Goal: Task Accomplishment & Management: Contribute content

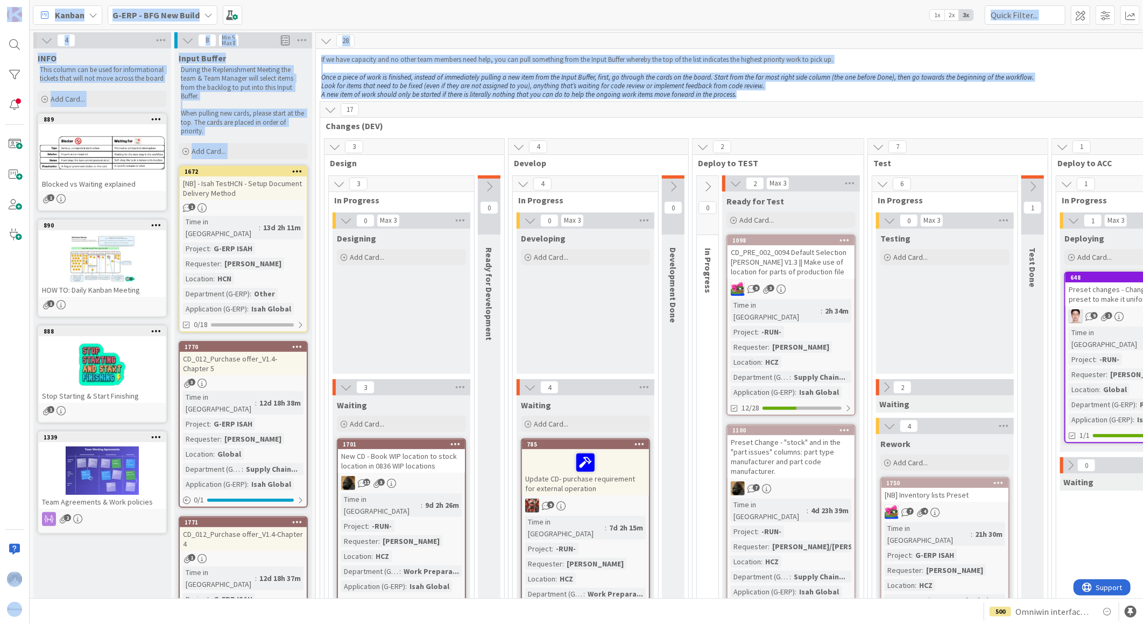
drag, startPoint x: 771, startPoint y: 96, endPoint x: -17, endPoint y: -4, distance: 794.7
click at [0, 0] on html "Kanban G-ERP - BFG New Build 1x 2x 3x 4 INFO This column can be used for inform…" at bounding box center [571, 312] width 1143 height 624
click at [776, 88] on p "Look for items that need to be fixed (even if they are not assigned to you), an…" at bounding box center [870, 86] width 1098 height 9
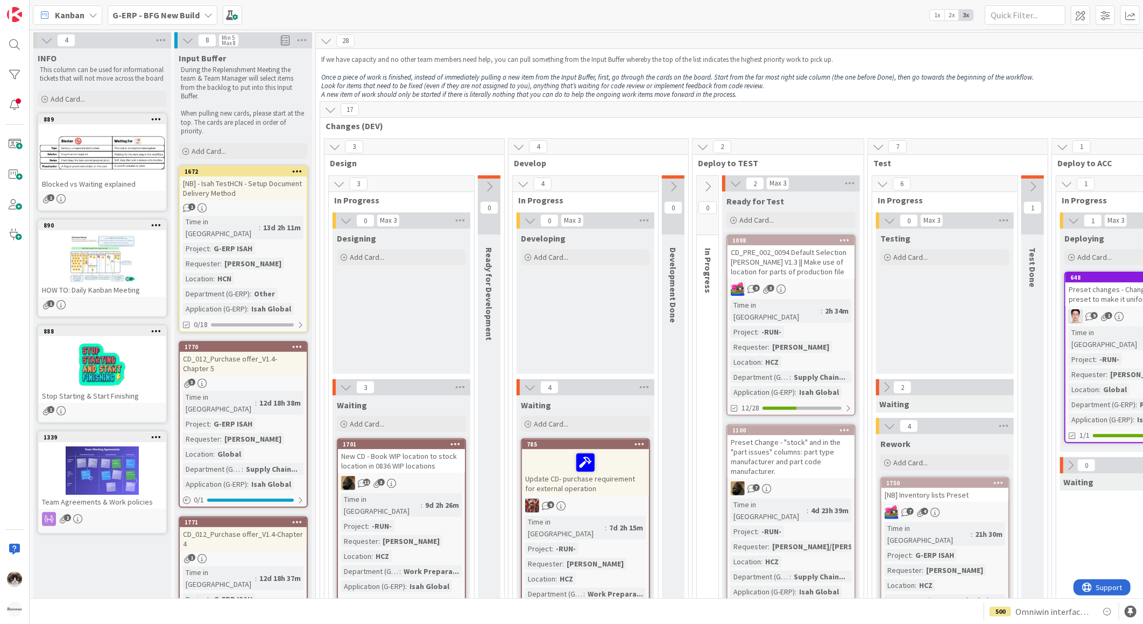
click at [584, 127] on span "Changes (DEV)" at bounding box center [866, 126] width 1081 height 11
click at [156, 12] on b "G-ERP - BFG New Build" at bounding box center [155, 15] width 87 height 11
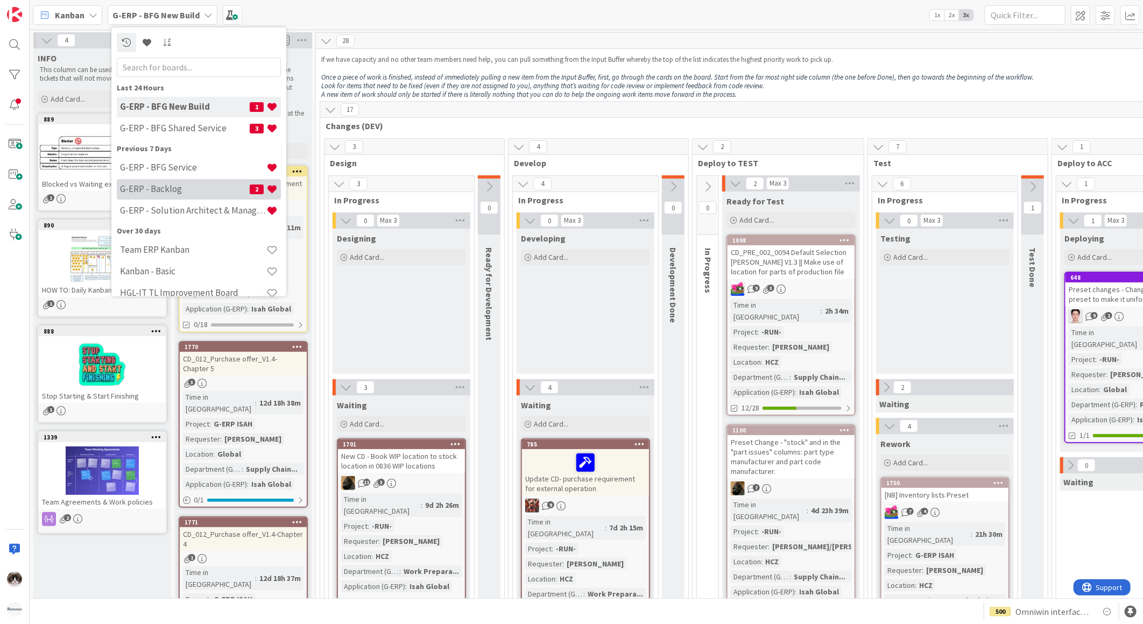
click at [195, 191] on h4 "G-ERP - Backlog" at bounding box center [185, 189] width 130 height 11
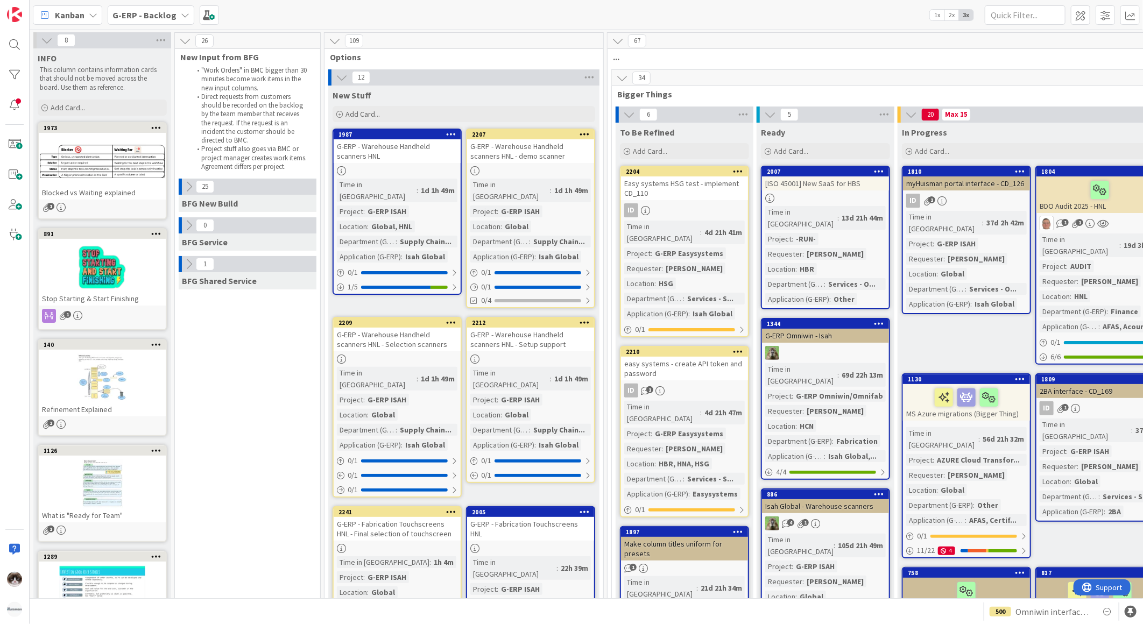
click at [51, 40] on icon at bounding box center [47, 40] width 12 height 12
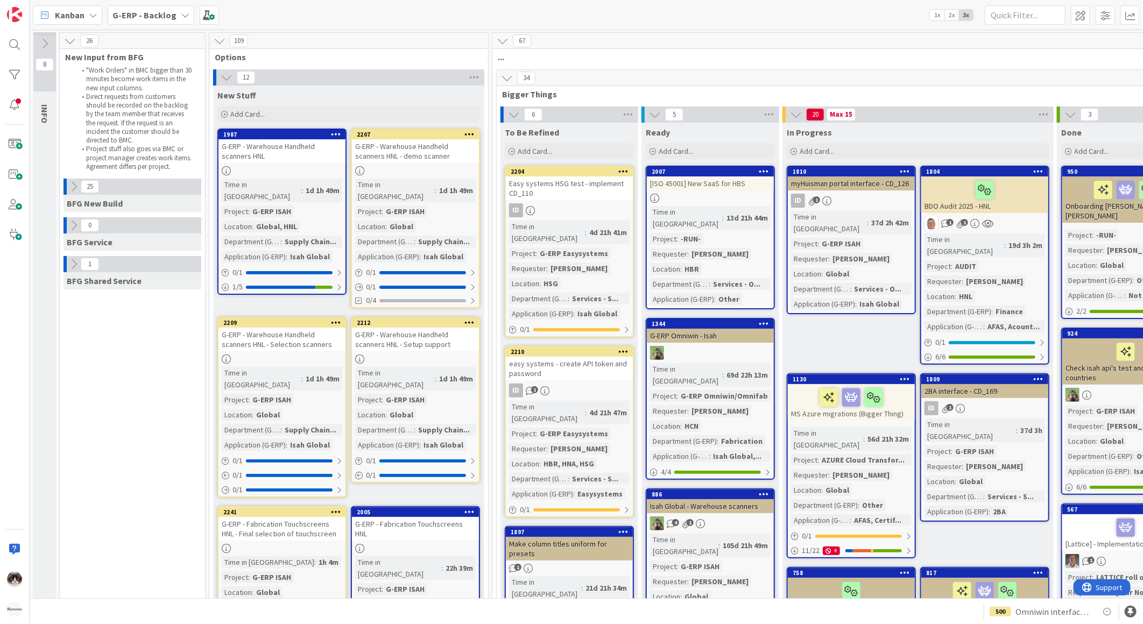
click at [508, 73] on icon at bounding box center [507, 78] width 12 height 12
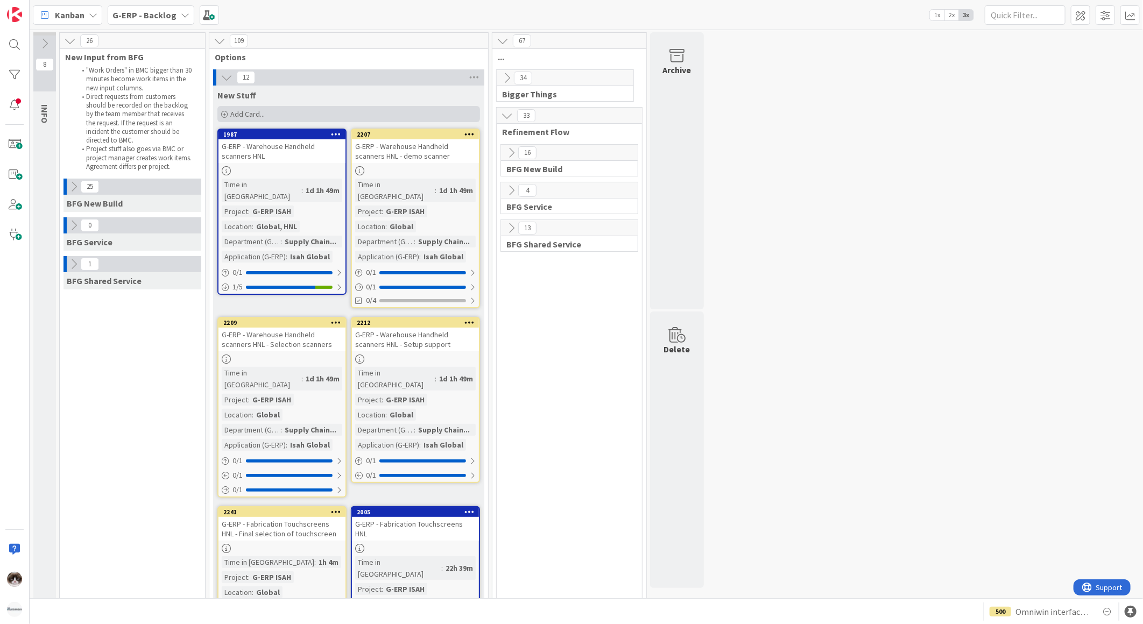
click at [323, 113] on div "Add Card..." at bounding box center [348, 114] width 263 height 16
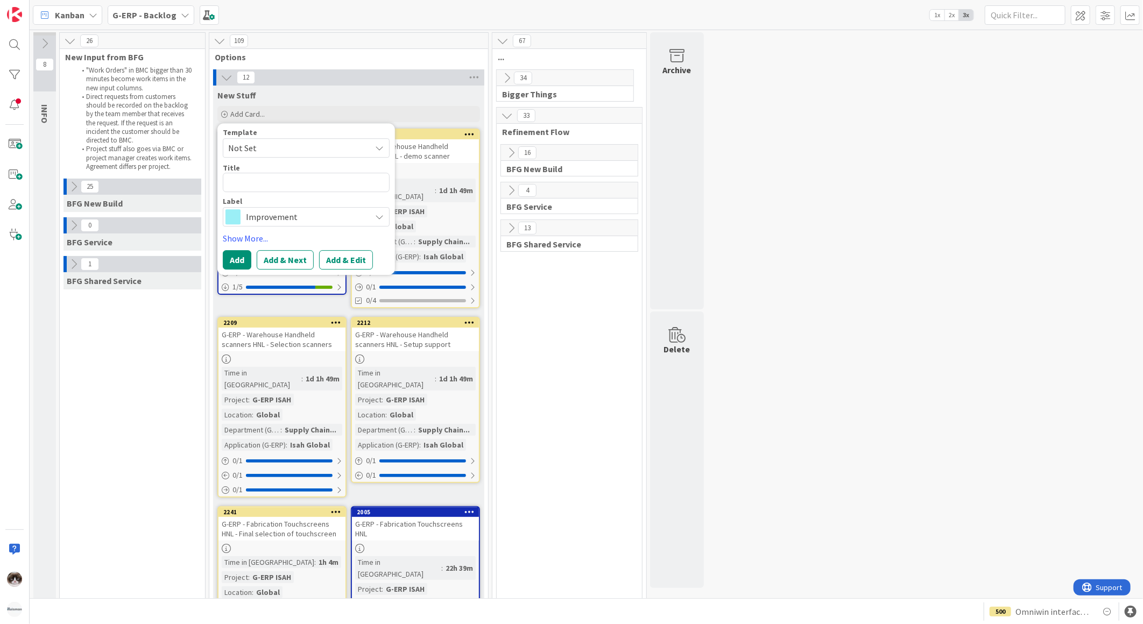
click at [308, 209] on span "Improvement" at bounding box center [305, 216] width 119 height 15
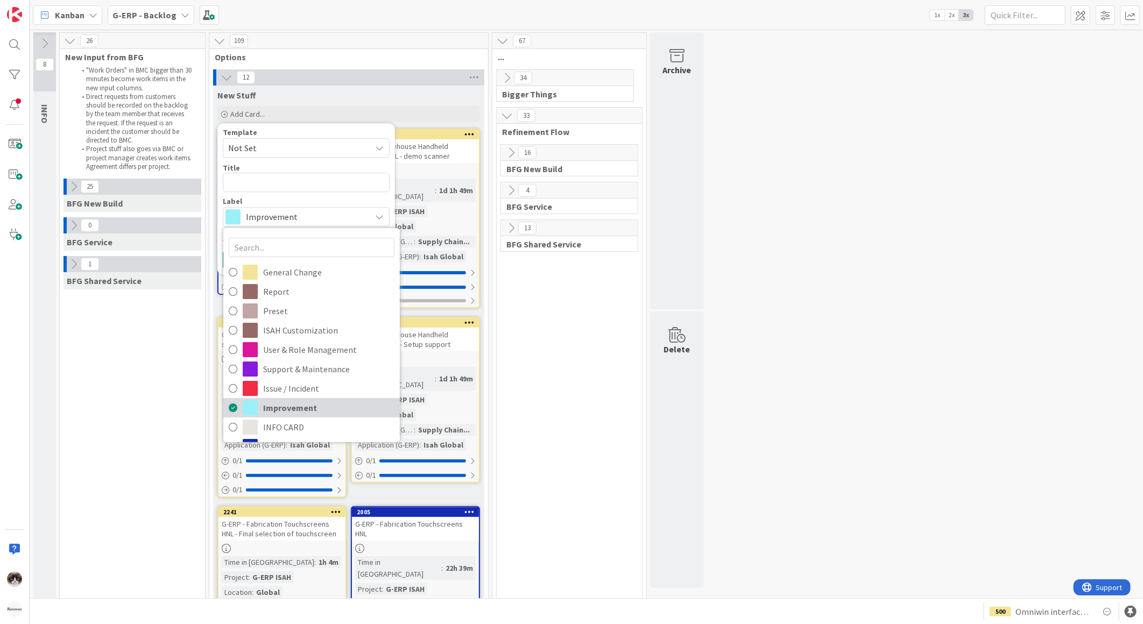
click at [316, 401] on span "Improvement" at bounding box center [328, 408] width 131 height 16
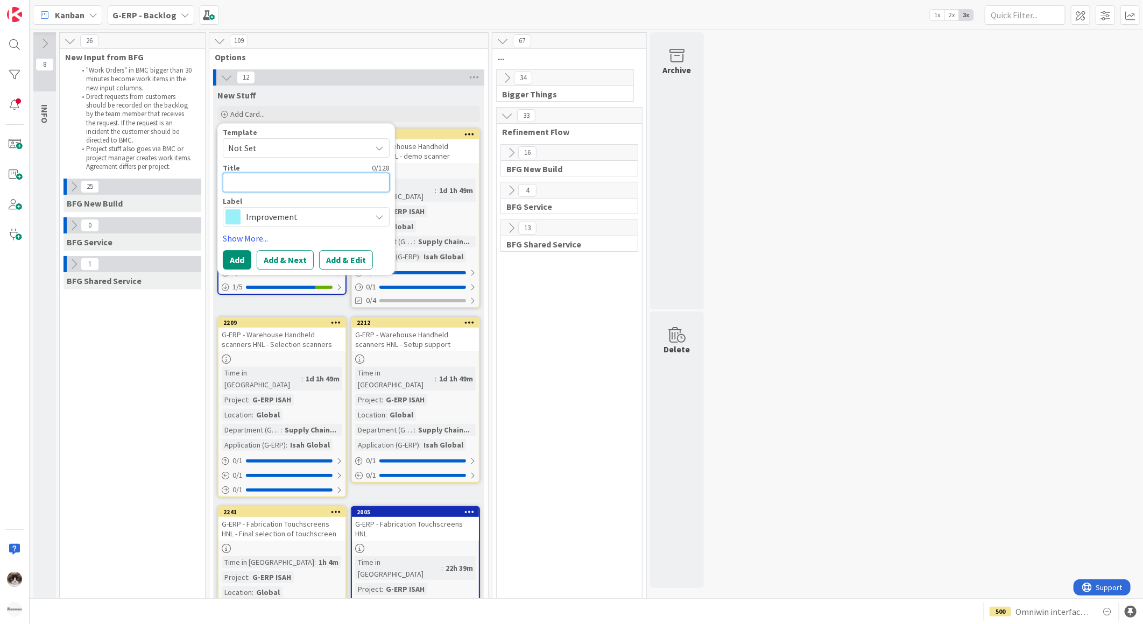
click at [267, 181] on textarea at bounding box center [306, 182] width 167 height 19
type textarea "x"
type textarea "W"
type textarea "x"
type textarea "Wo"
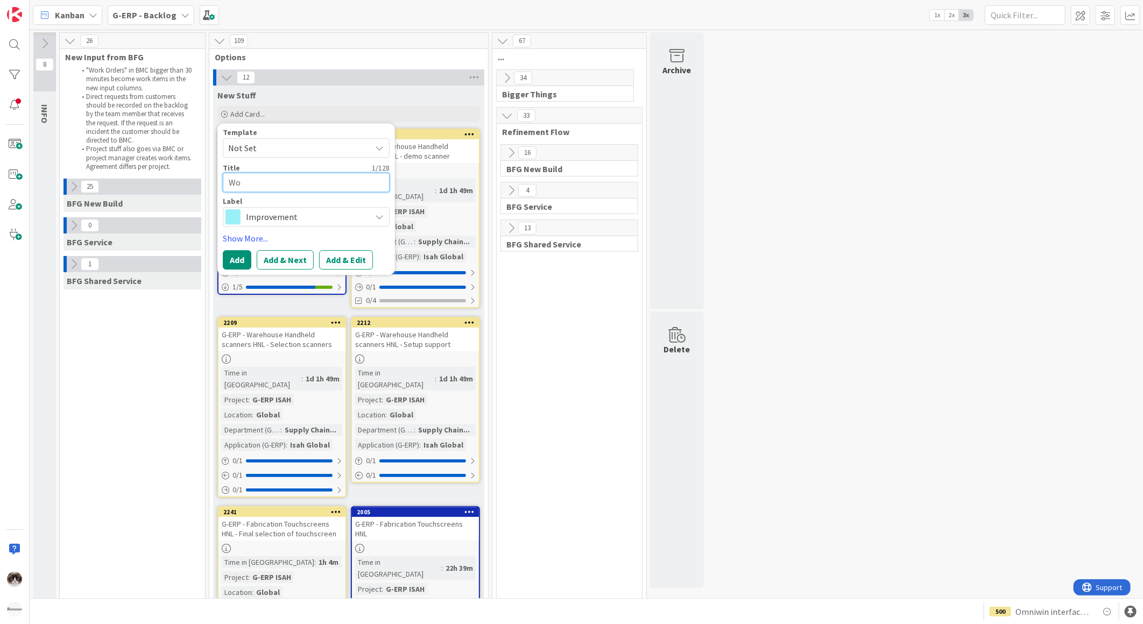
type textarea "x"
type textarea "Wor"
type textarea "x"
type textarea "Work"
type textarea "x"
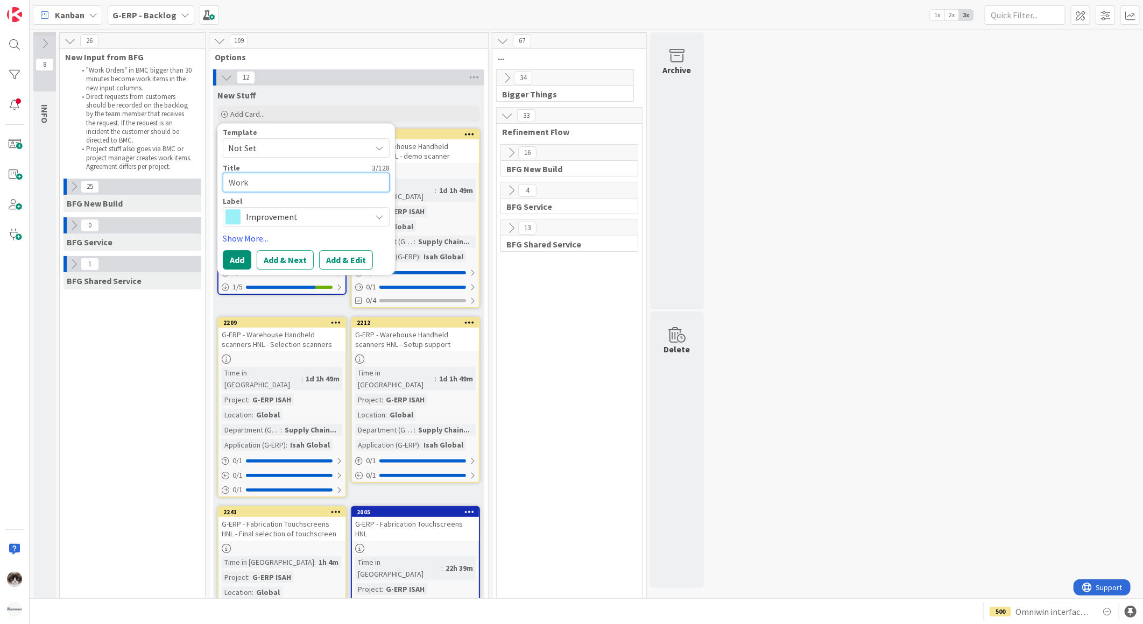
type textarea "Work"
type textarea "x"
type textarea "Work i"
type textarea "x"
type textarea "Work in"
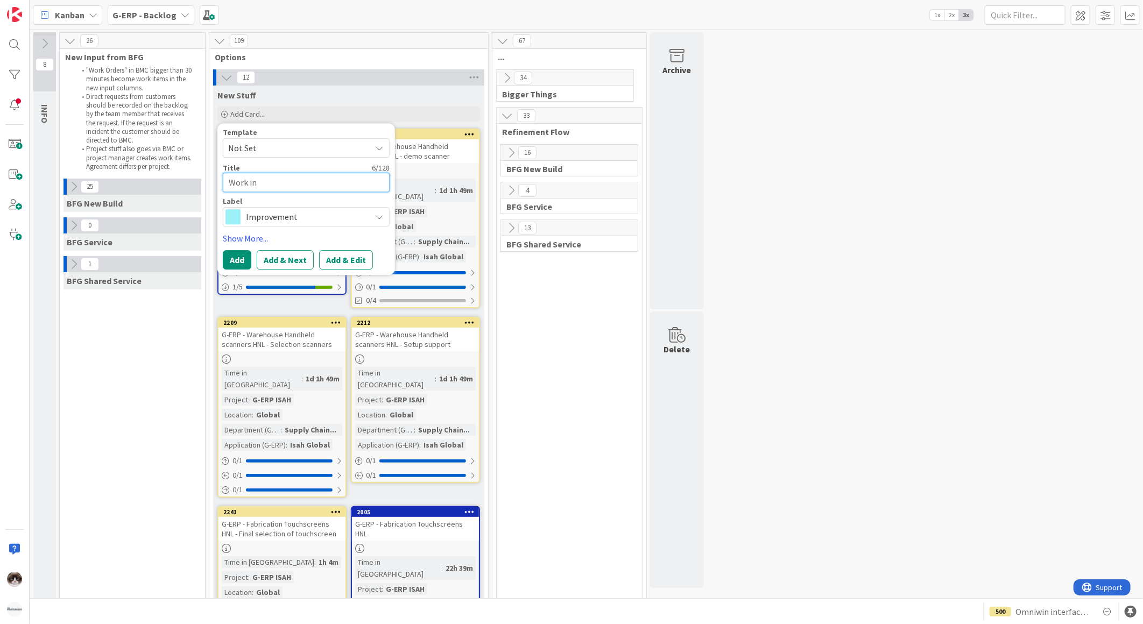
type textarea "x"
type textarea "Work inst"
type textarea "x"
type textarea "Work instru"
type textarea "x"
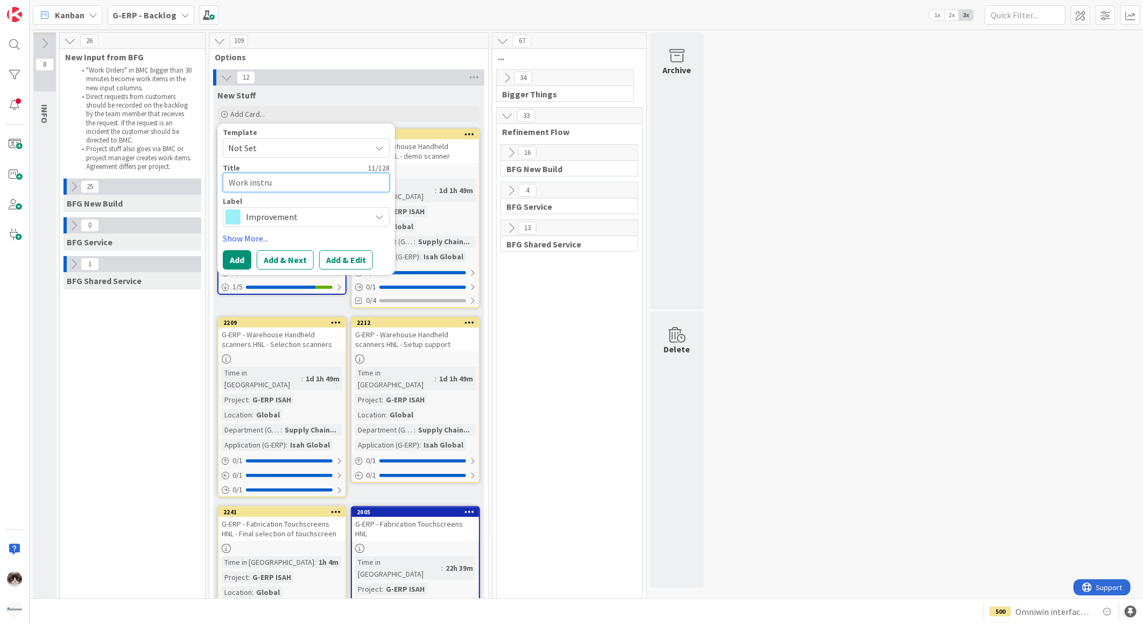
type textarea "Work instruc"
type textarea "x"
type textarea "Work instruct"
type textarea "x"
type textarea "Work instructi"
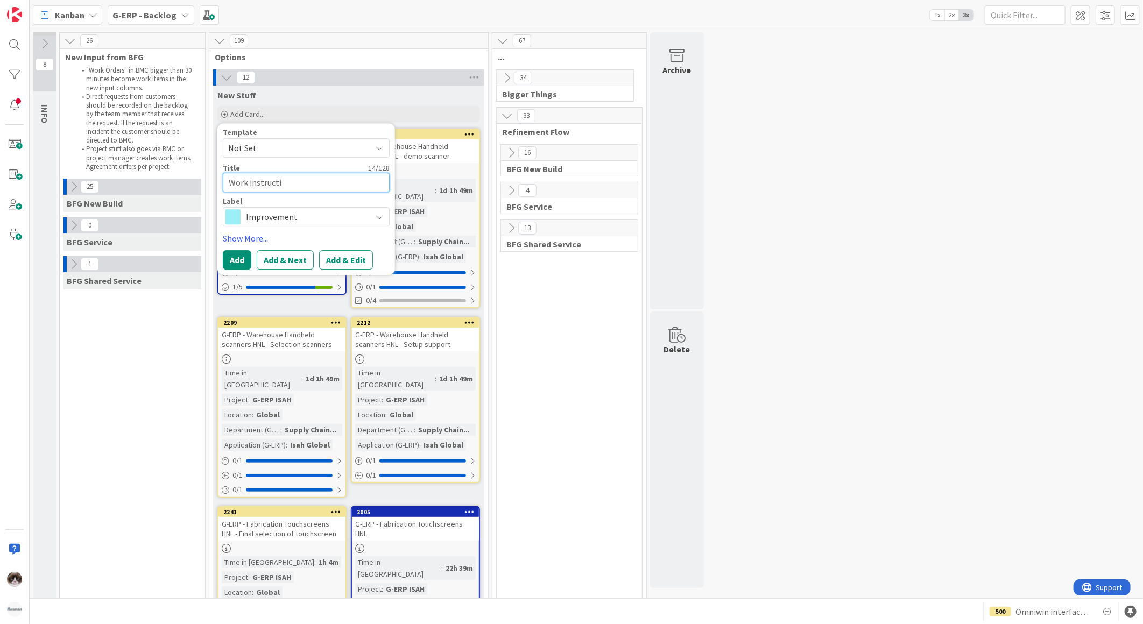
type textarea "x"
type textarea "Work instructio"
type textarea "x"
type textarea "Work instruction"
type textarea "x"
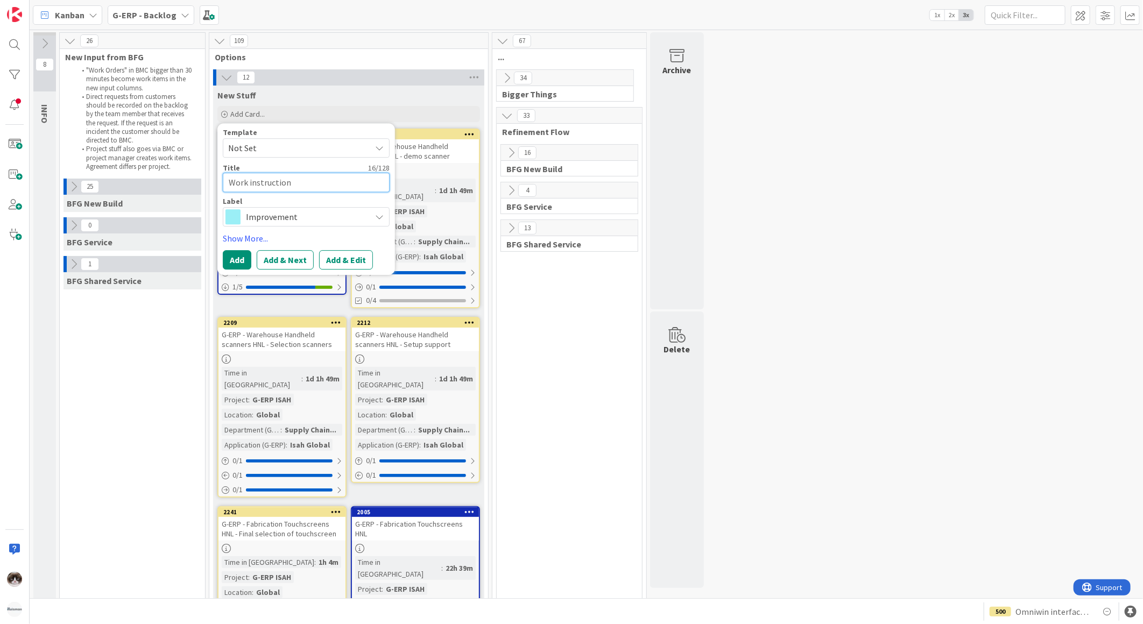
type textarea "Work instruction"
type textarea "x"
type textarea "Work instruction -"
type textarea "x"
type textarea "Work instruction -"
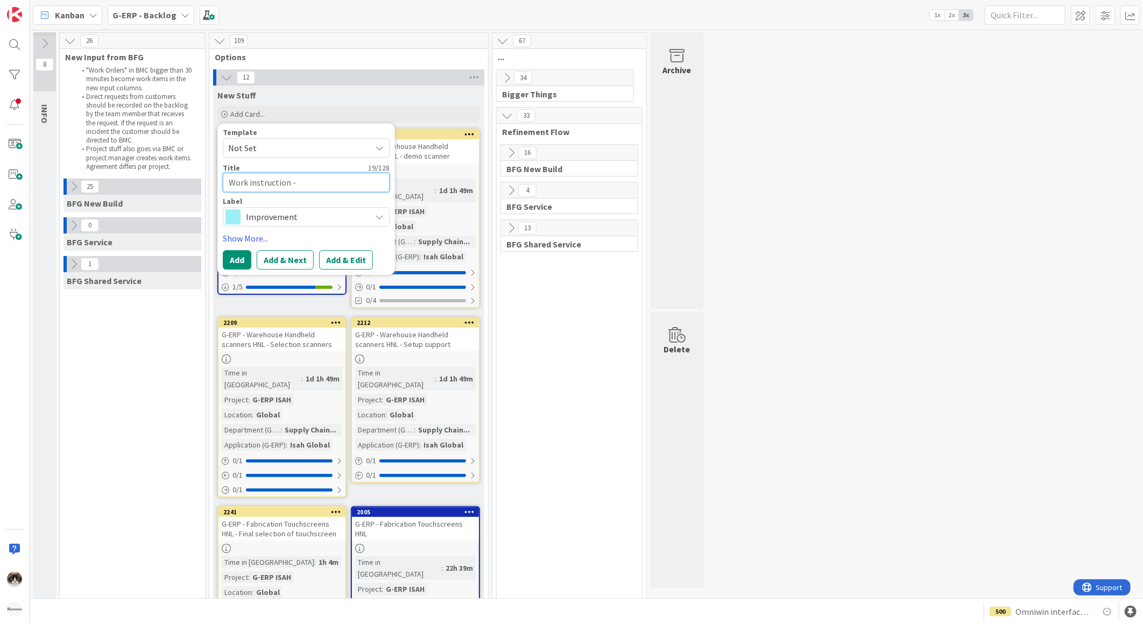
type textarea "x"
type textarea "Work instruction - I"
type textarea "x"
type textarea "Work instruction - Is"
type textarea "x"
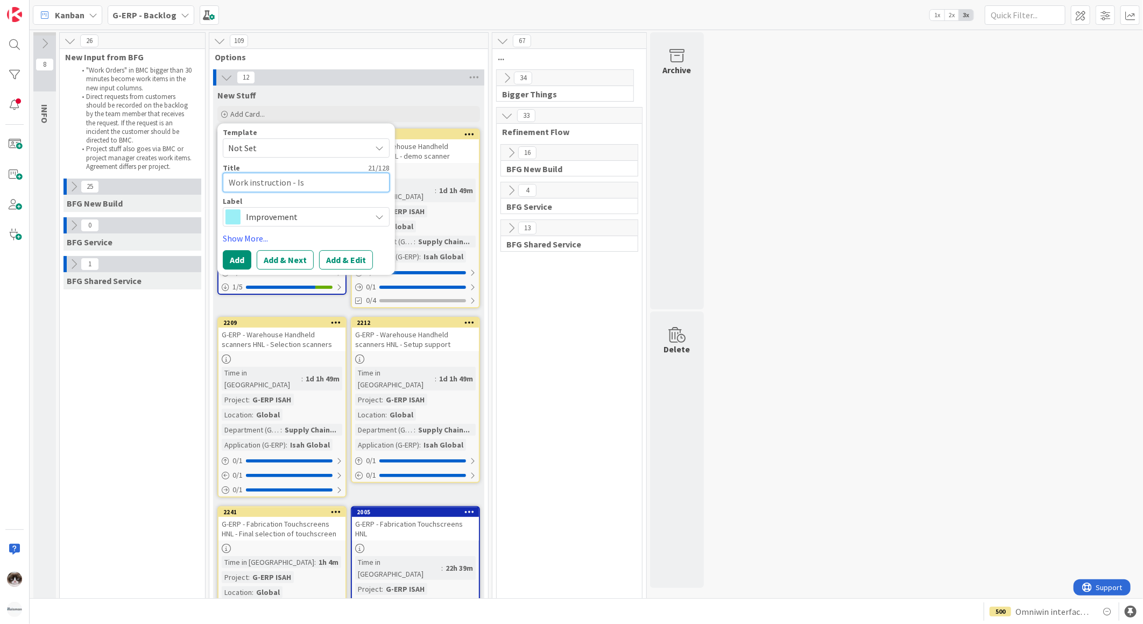
type textarea "Work instruction - [DEMOGRAPHIC_DATA]"
type textarea "x"
type textarea "Work instruction - Is"
type textarea "x"
type textarea "Work instruction - [PERSON_NAME]"
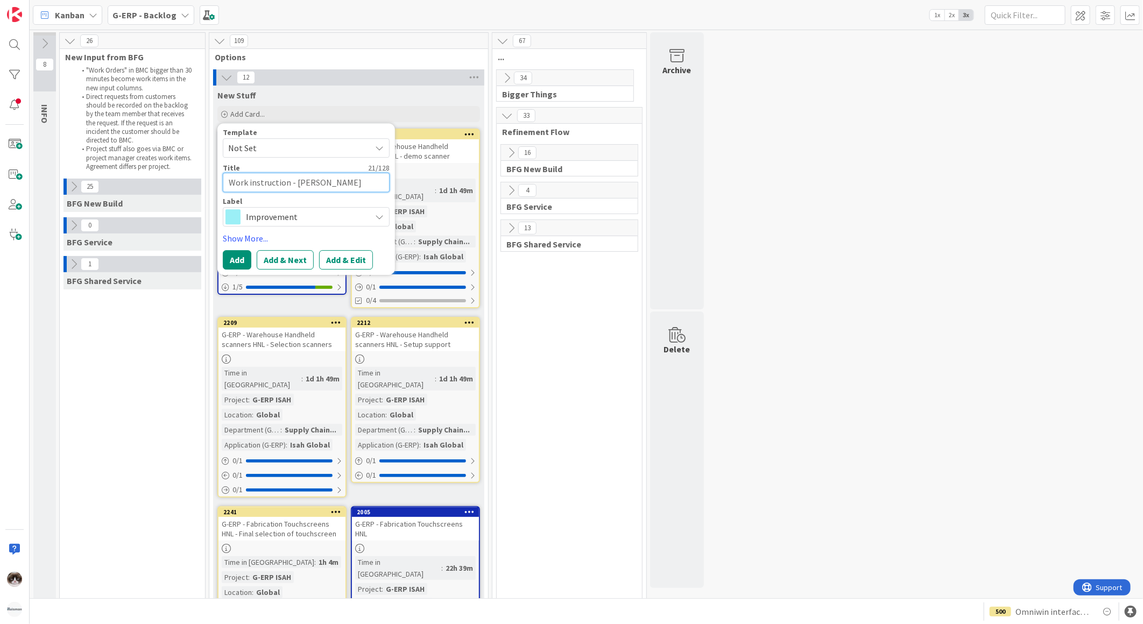
type textarea "x"
type textarea "Work instruction - Isah"
type textarea "x"
type textarea "Work instruction - Isah"
type textarea "x"
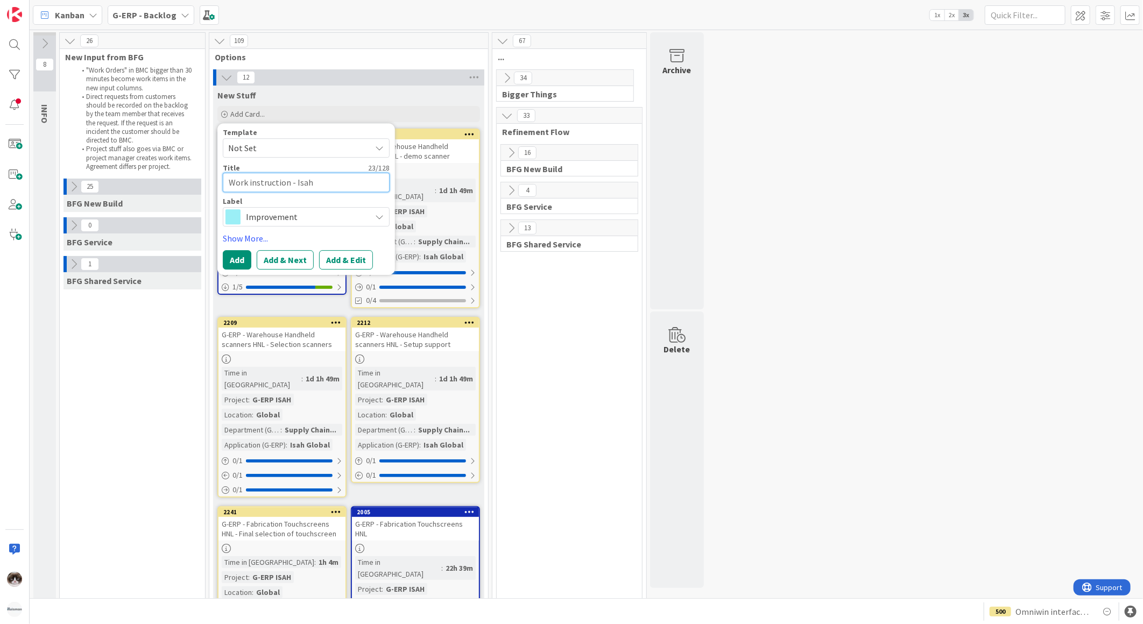
type textarea "Work instruction - [PERSON_NAME]"
type textarea "x"
type textarea "Work instruction - [PERSON_NAME]"
type textarea "x"
type textarea "Work instruction - [PERSON_NAME]"
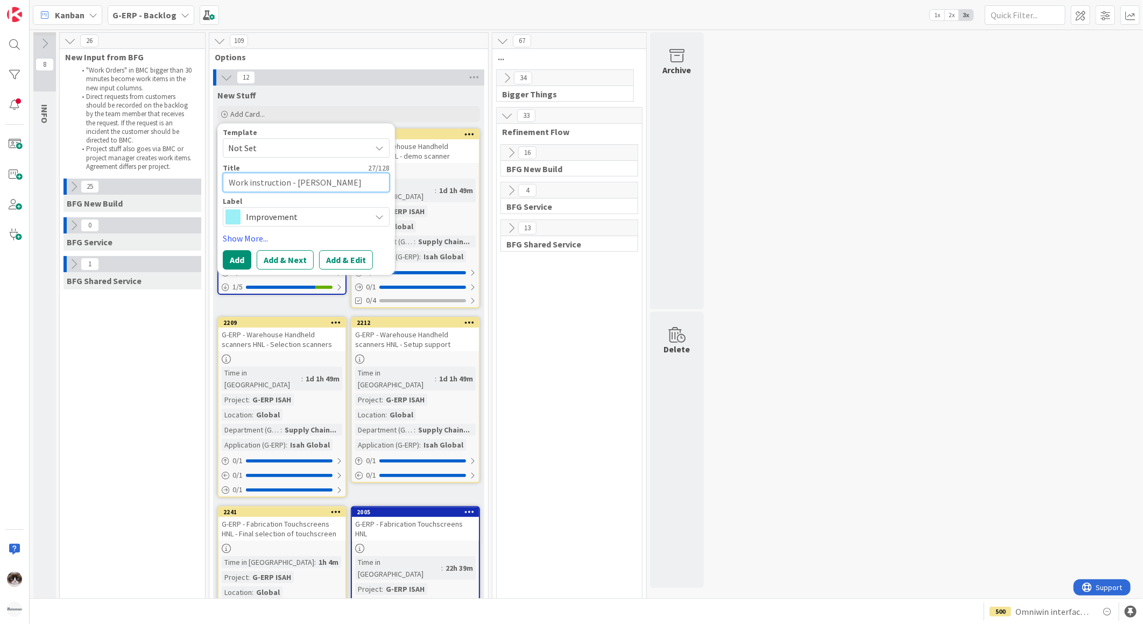
type textarea "x"
type textarea "Work instruction - [PERSON_NAME]"
type textarea "x"
type textarea "Work instruction - [PERSON_NAME]"
type textarea "x"
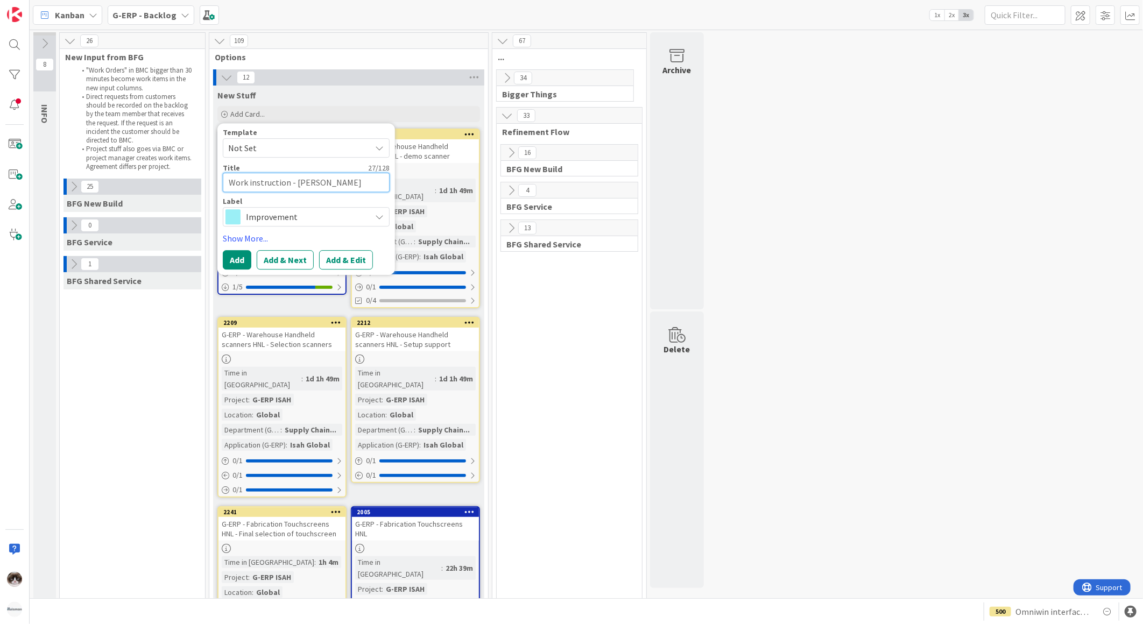
type textarea "Work instruction - Isah Global"
type textarea "x"
type textarea "Work instruction - Isah Global"
type textarea "x"
type textarea "Work instruction - Isah Global RB"
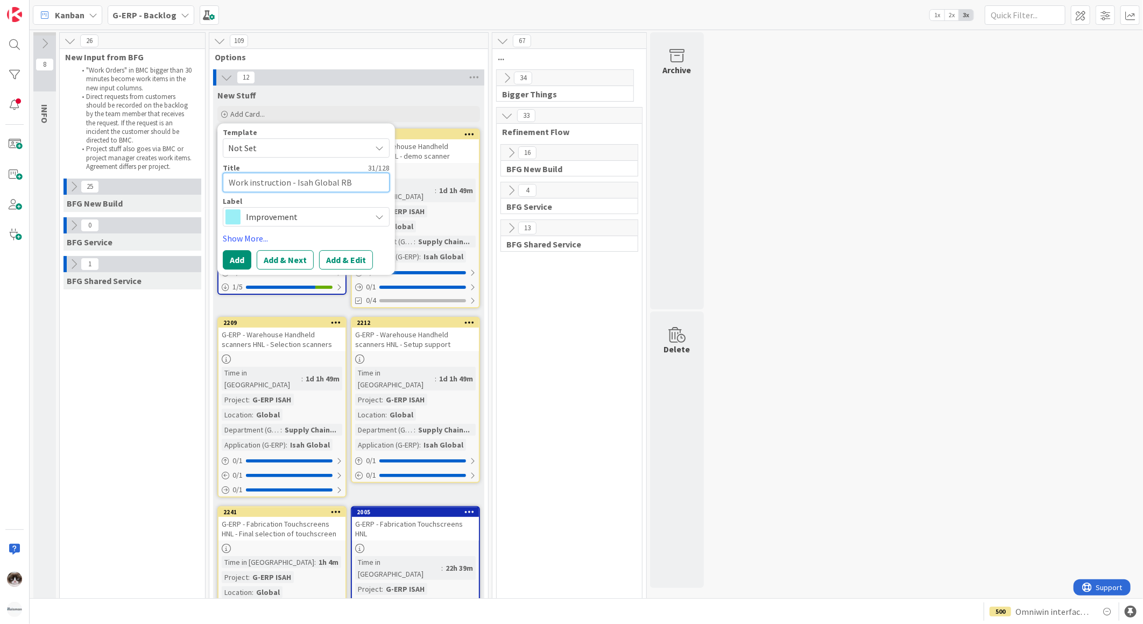
type textarea "x"
type textarea "Work instruction - Isah Global RBA"
type textarea "x"
type textarea "Work instruction - Isah Global RBAC"
type textarea "x"
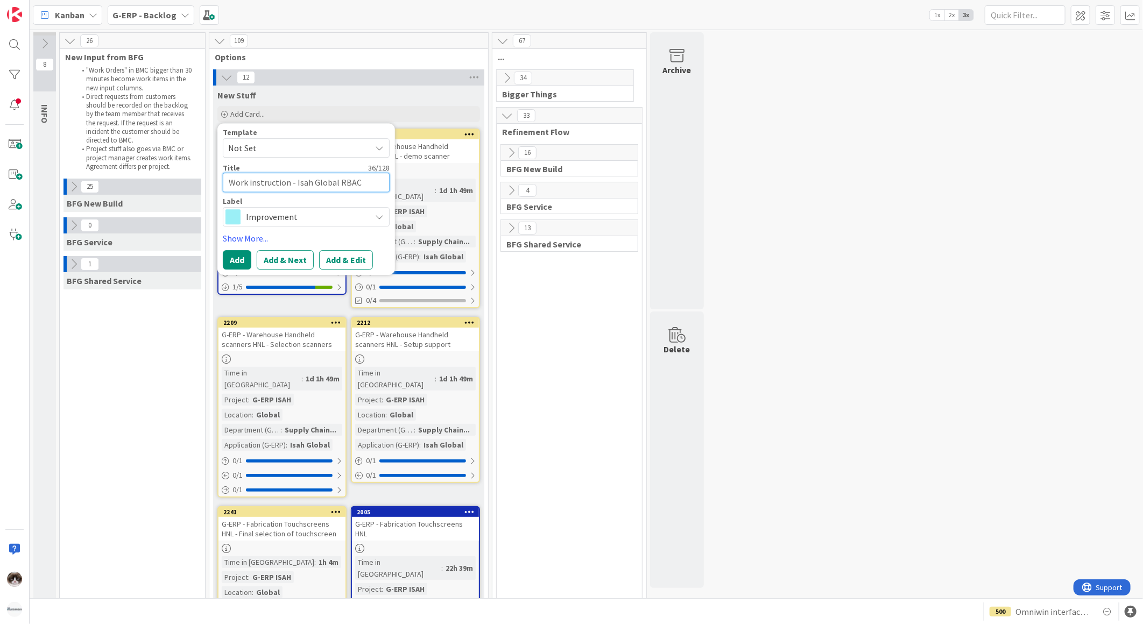
type textarea "Work instruction - Isah Global RBAC"
type textarea "x"
type textarea "Work instruction - Isah Global RBAC"
type textarea "x"
type textarea "Work instruction - Isah Global RBAC m"
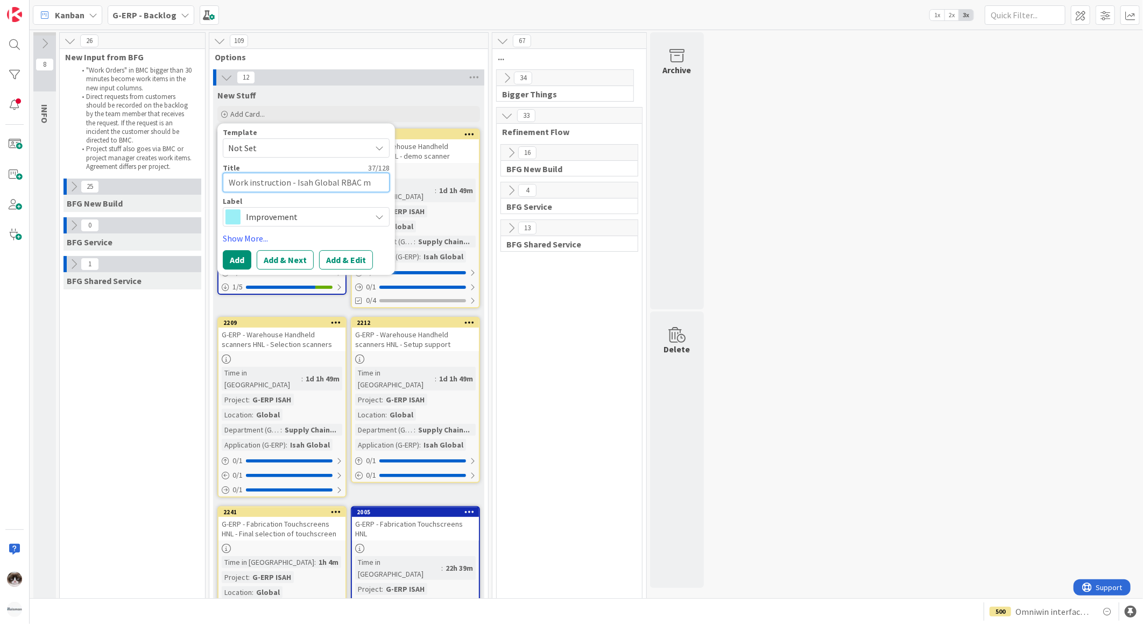
type textarea "x"
type textarea "Work instruction - Isah Global RBAC ma"
type textarea "x"
type textarea "Work instruction - Isah Global RBAC man"
type textarea "x"
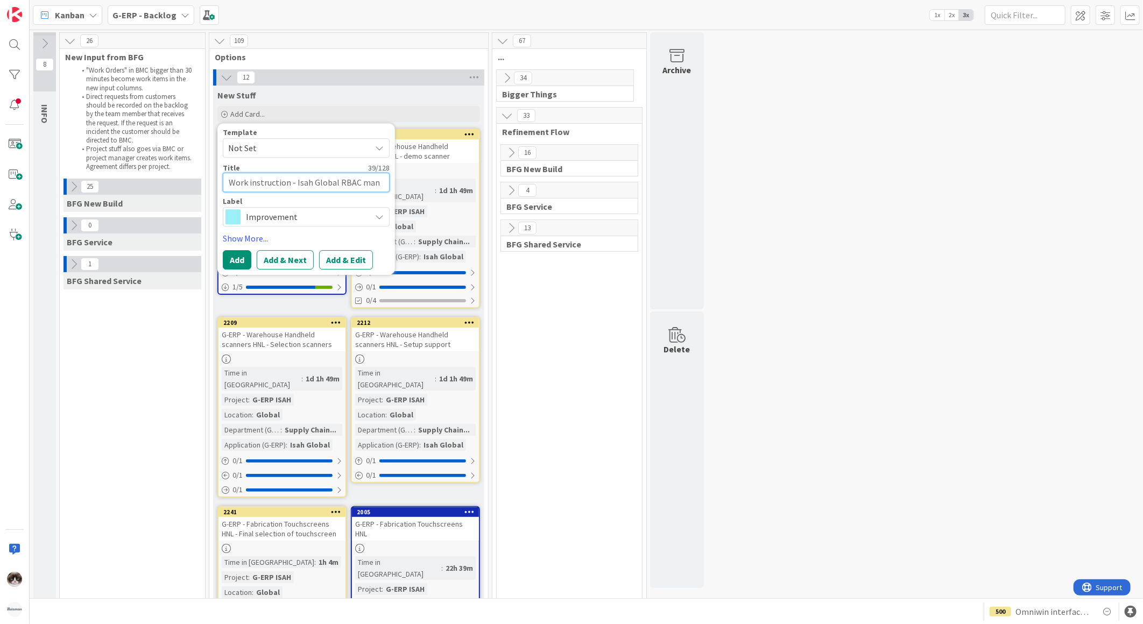
type textarea "Work instruction - Isah Global RBAC mana"
type textarea "x"
type textarea "Work instruction - Isah Global RBAC manag"
type textarea "x"
type textarea "Work instruction - Isah Global RBAC manage"
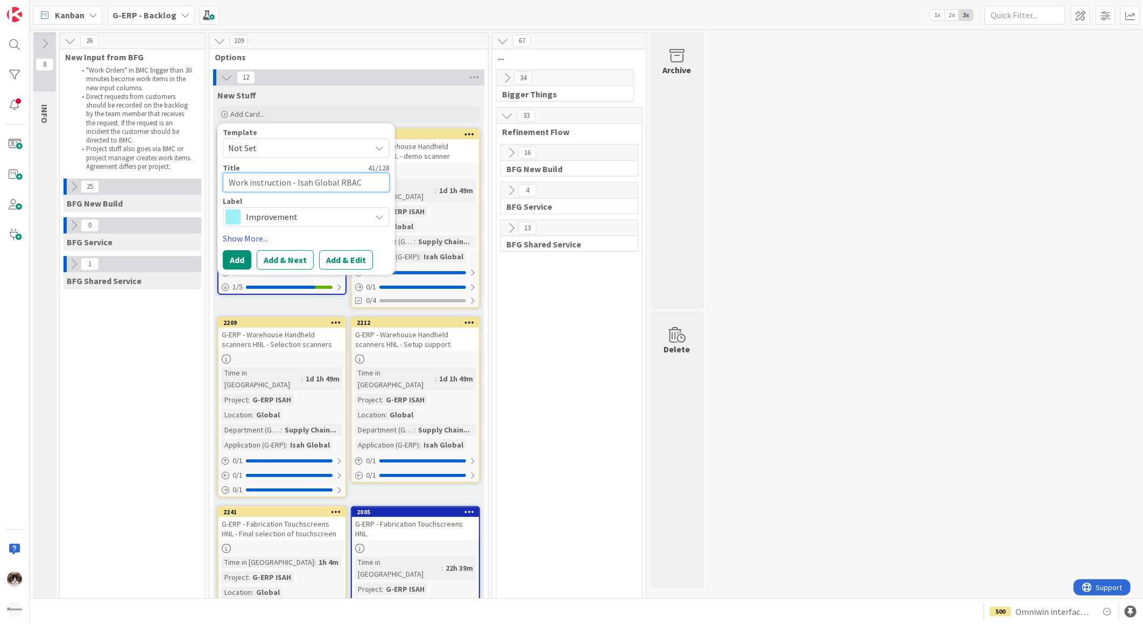
type textarea "x"
type textarea "Work instruction - Isah Global RBAC managem"
type textarea "x"
type textarea "Work instruction - Isah Global RBAC manageme"
type textarea "x"
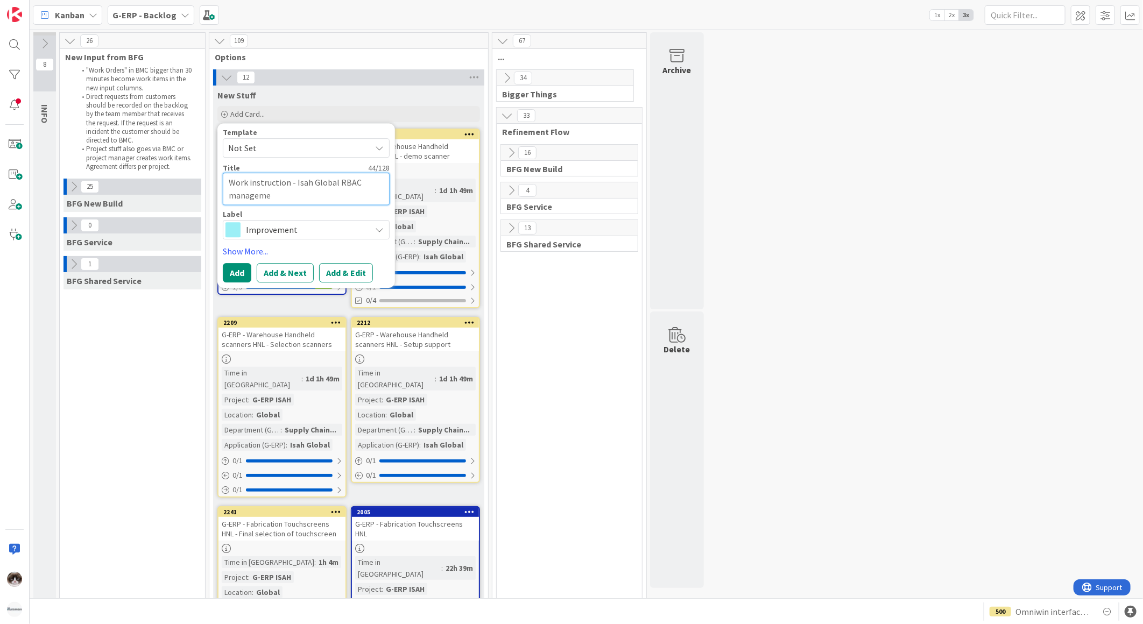
type textarea "Work instruction - Isah Global RBAC managemen"
type textarea "x"
type textarea "Work instruction - Isah Global RBAC management"
type textarea "x"
type textarea "Work instruction - Isah Global RBAC management"
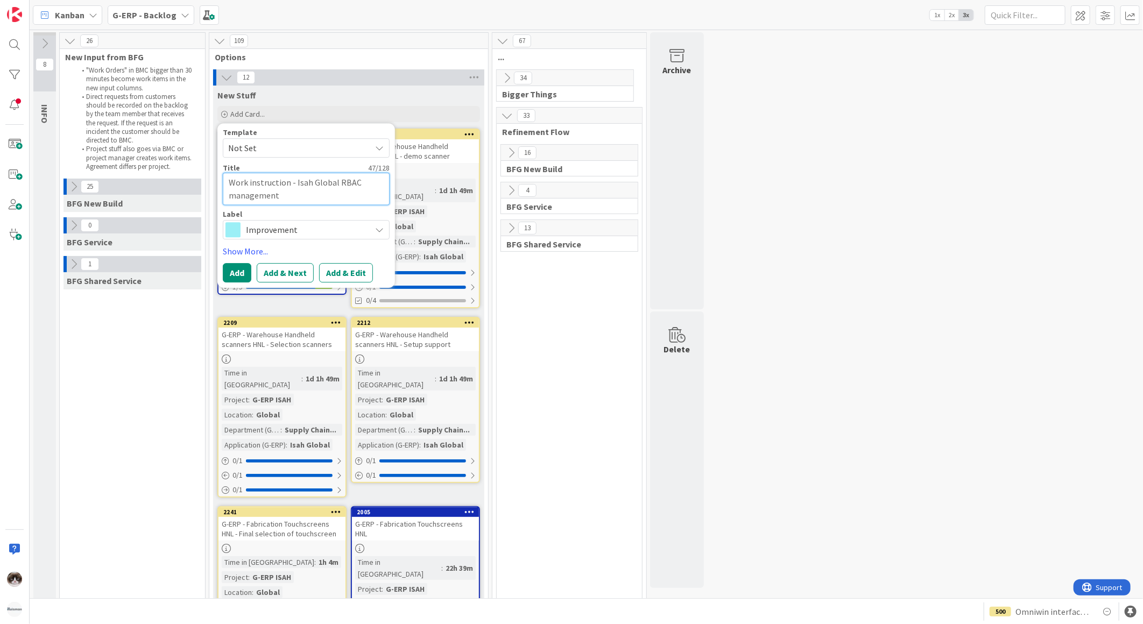
type textarea "x"
type textarea "Work instruction - Isah Global RBAC management"
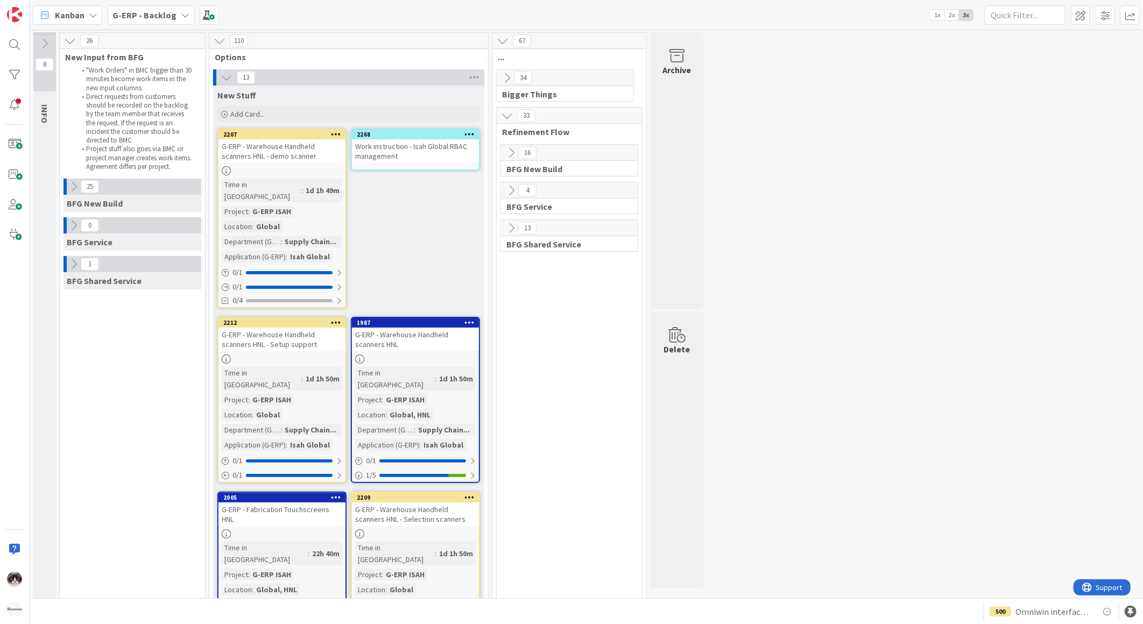
click at [437, 158] on div "Work instruction - Isah Global RBAC management" at bounding box center [415, 151] width 127 height 24
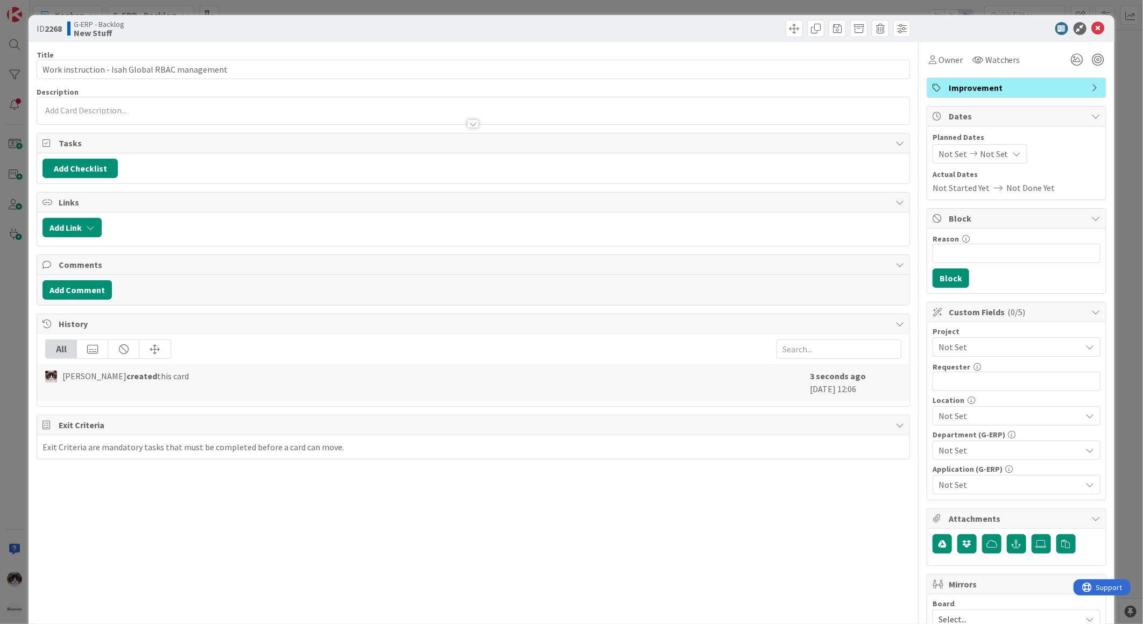
click at [1005, 336] on div "Project Not Set" at bounding box center [1017, 342] width 168 height 29
click at [1002, 344] on span "Not Set" at bounding box center [1008, 347] width 138 height 15
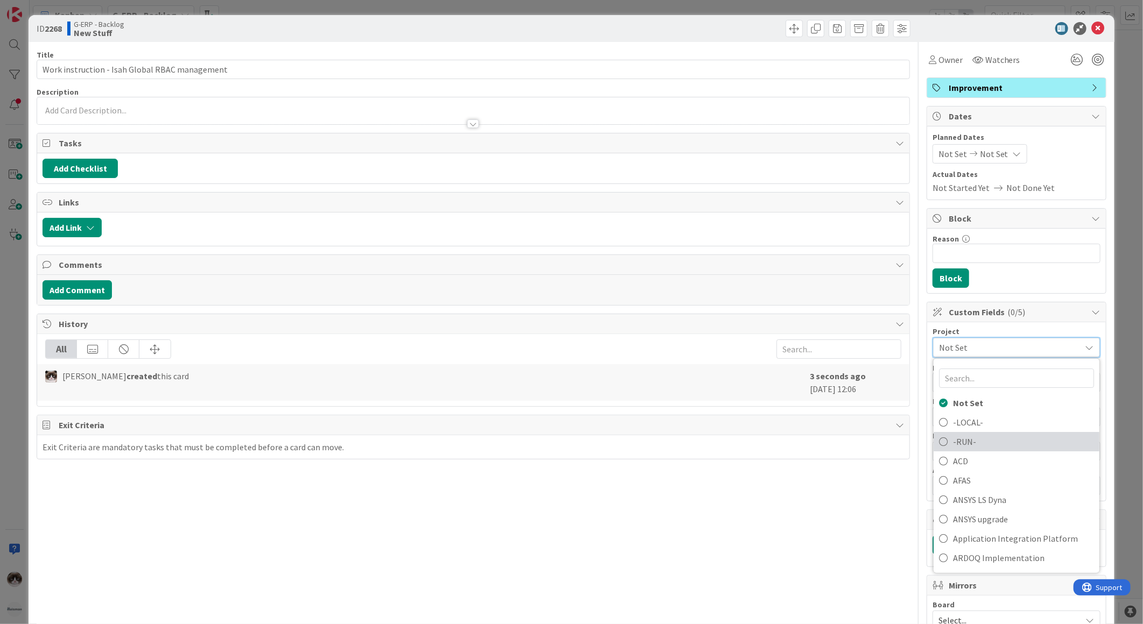
click at [971, 442] on span "-RUN-" at bounding box center [1023, 442] width 141 height 16
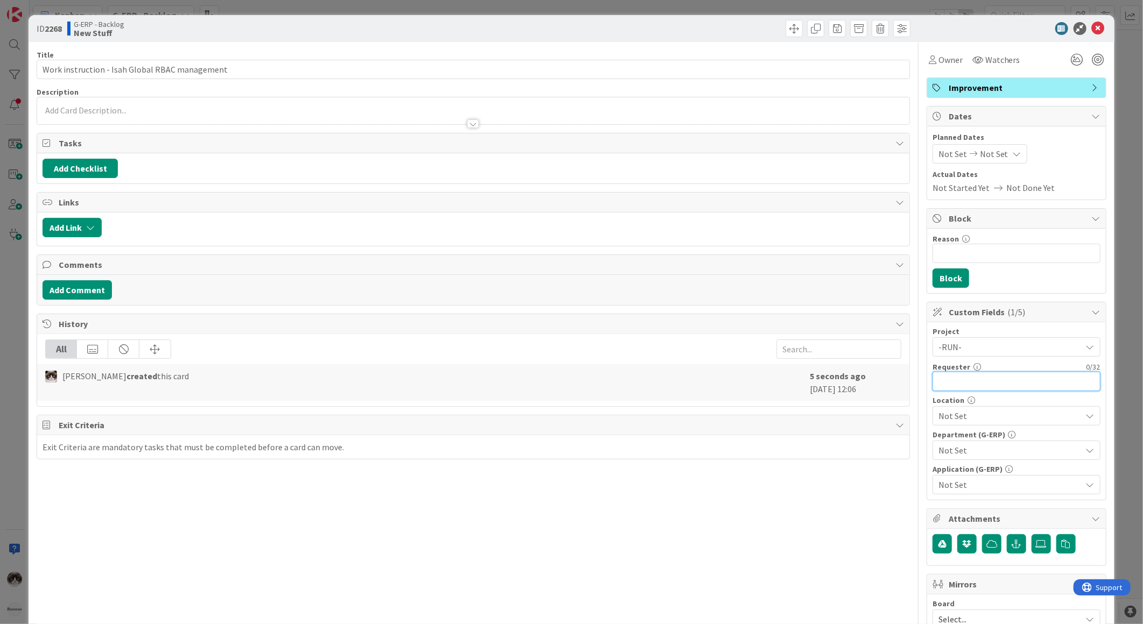
click at [985, 384] on input "text" at bounding box center [1017, 381] width 168 height 19
type input "[PERSON_NAME]"
click at [978, 429] on div "Project -RUN- Not Set -LOCAL- -RUN- ACD AFAS ANSYS LS Dyna ANSYS upgrade Applic…" at bounding box center [1017, 411] width 168 height 167
click at [977, 422] on span "Not Set" at bounding box center [1010, 416] width 143 height 13
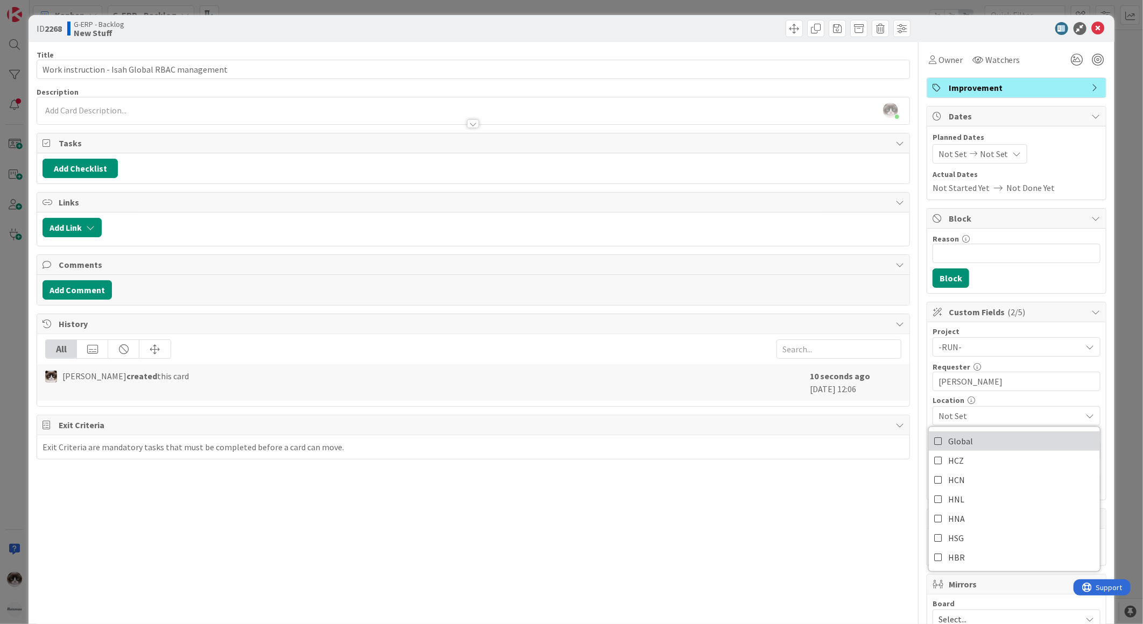
click at [978, 441] on link "Global" at bounding box center [1014, 441] width 171 height 19
click at [837, 524] on div "Title 46 / 128 Work instruction - Isah Global RBAC management Description [PERS…" at bounding box center [474, 466] width 874 height 848
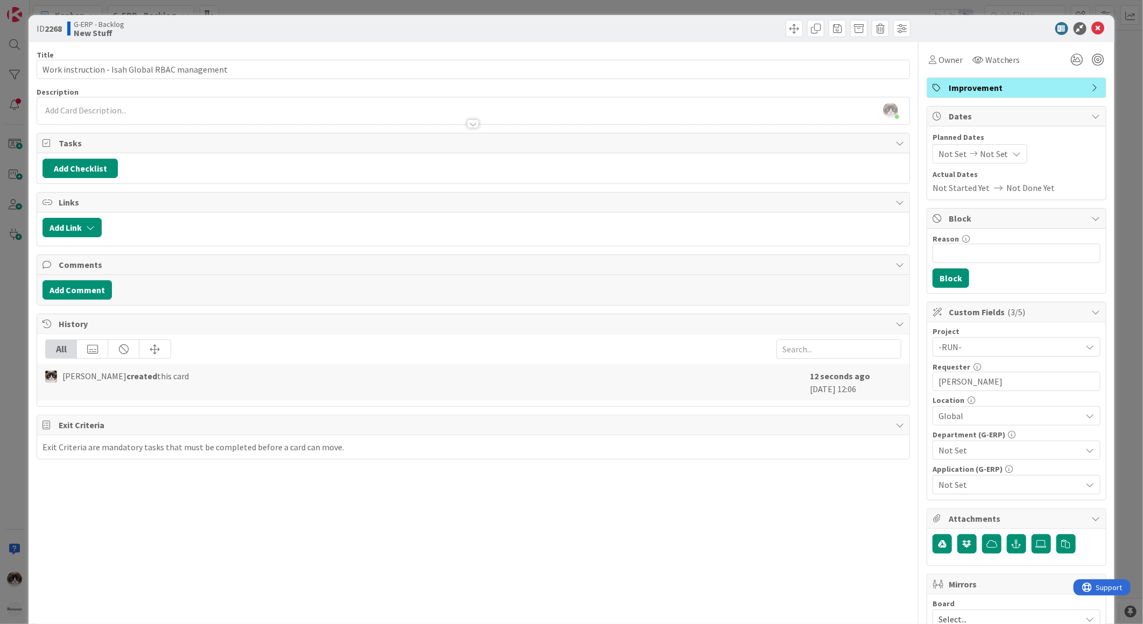
click at [954, 457] on span "Not Set" at bounding box center [1010, 450] width 143 height 13
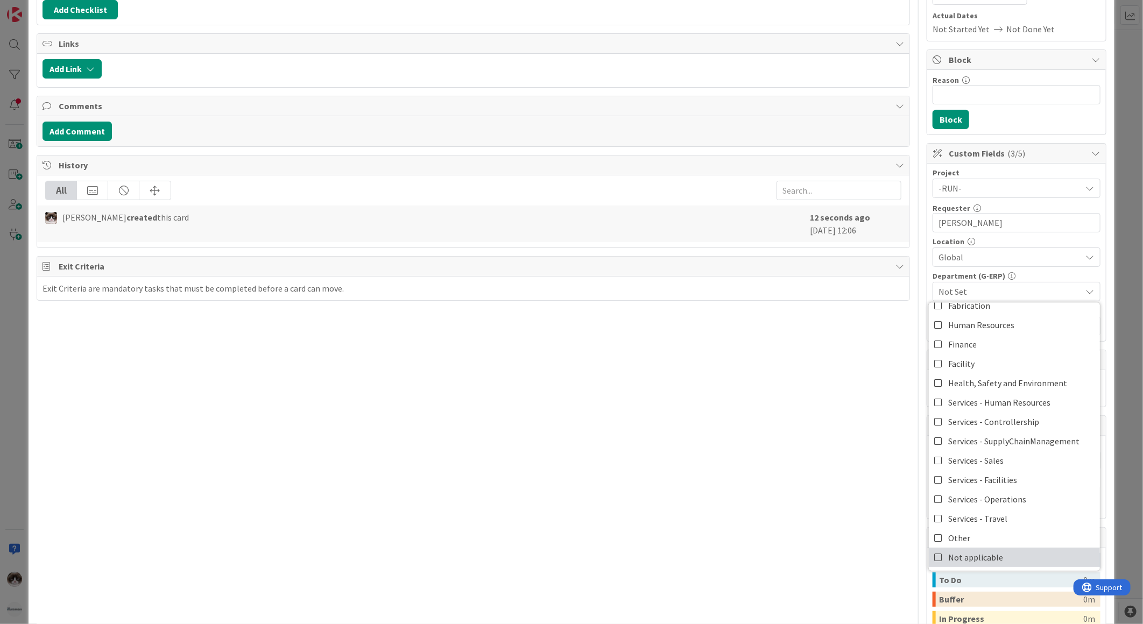
scroll to position [239, 0]
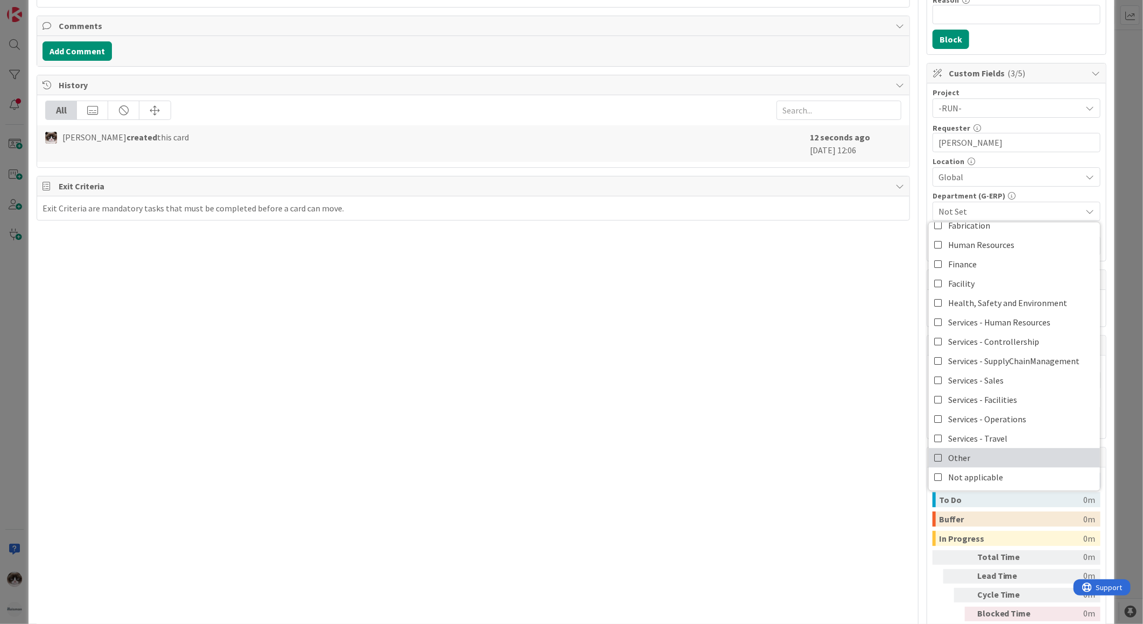
click at [973, 455] on link "Other" at bounding box center [1014, 457] width 171 height 19
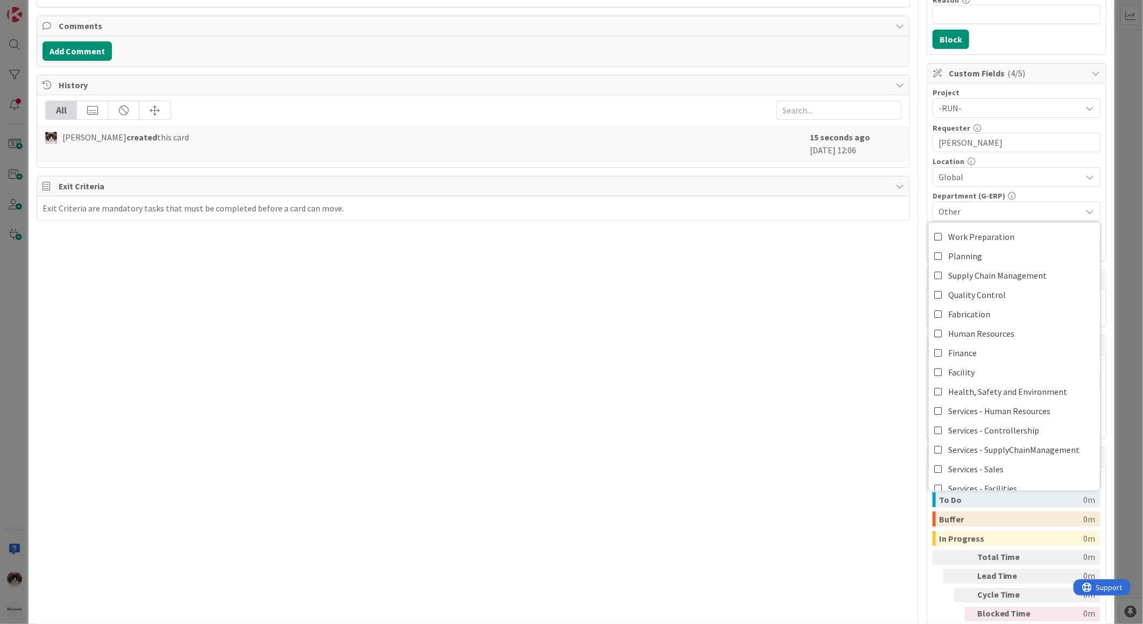
click at [752, 436] on div "Title 46 / 128 Work instruction - Isah Global RBAC management Description [PERS…" at bounding box center [474, 227] width 874 height 848
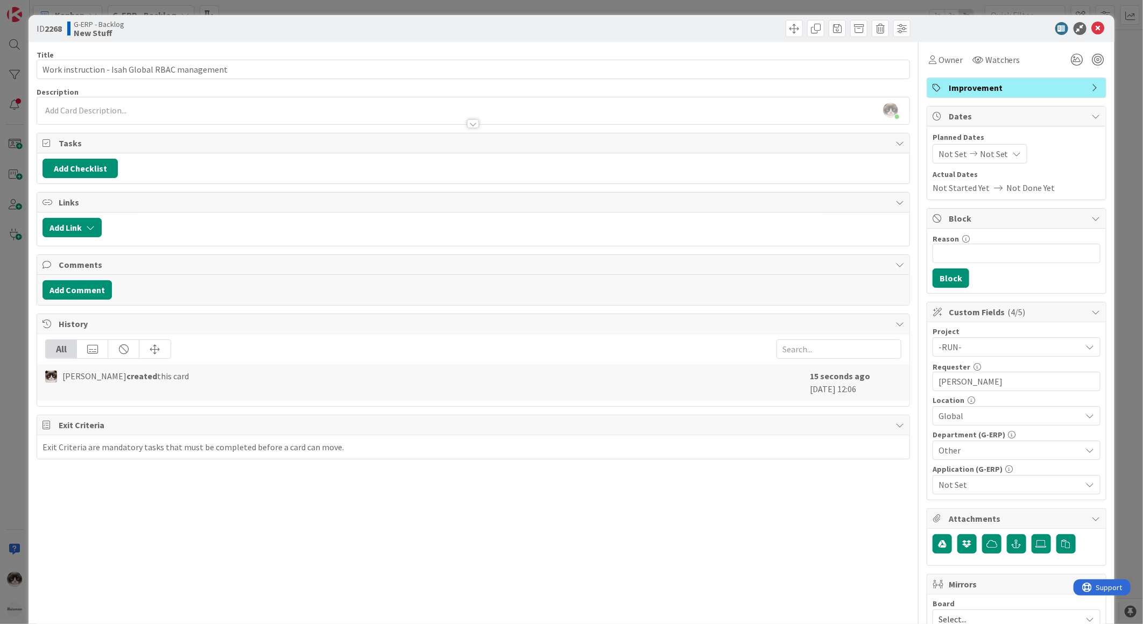
click at [982, 476] on div "Not Set" at bounding box center [1017, 484] width 168 height 19
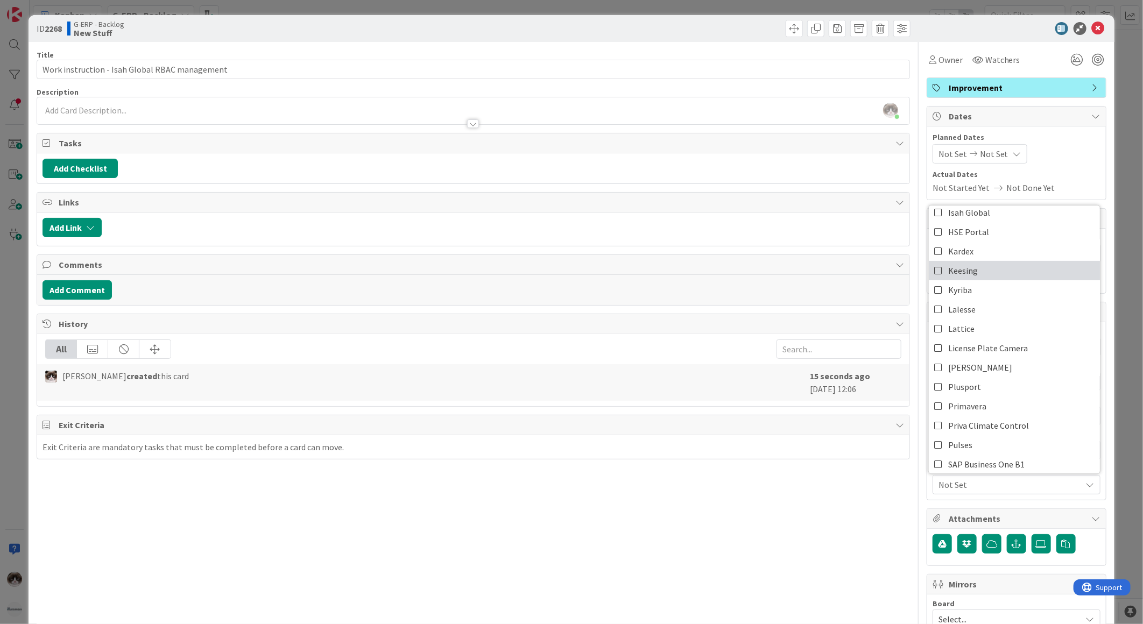
scroll to position [239, 0]
click at [989, 213] on link "Isah Global" at bounding box center [1014, 212] width 171 height 19
click at [816, 539] on div "Title 46 / 128 Work instruction - Isah Global RBAC management Description [PERS…" at bounding box center [474, 466] width 874 height 848
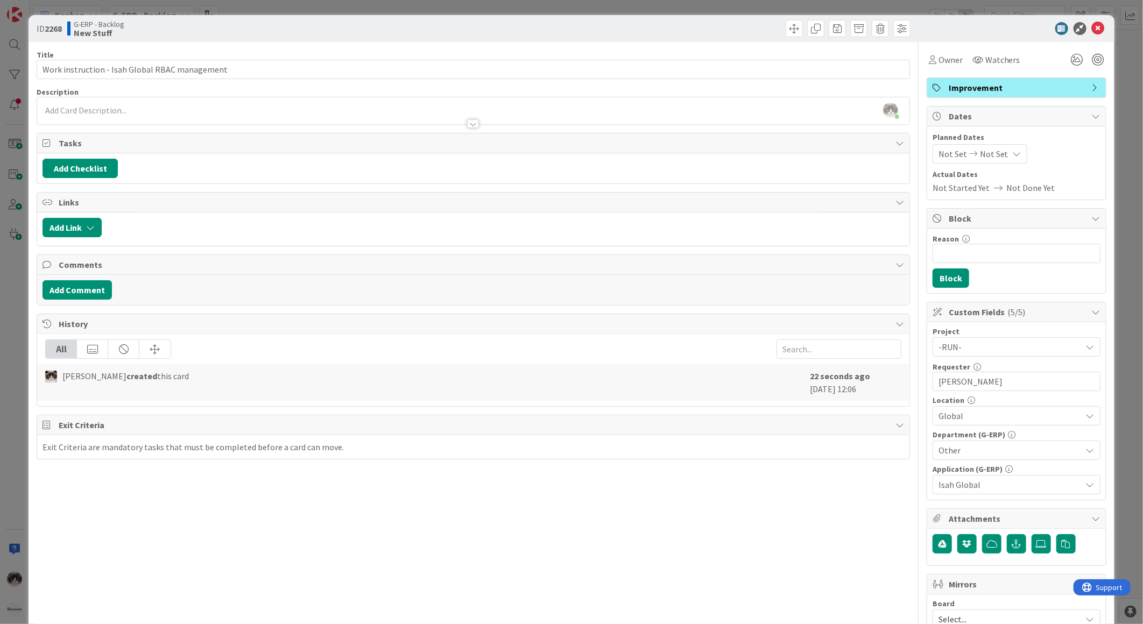
click at [469, 125] on div at bounding box center [473, 123] width 12 height 9
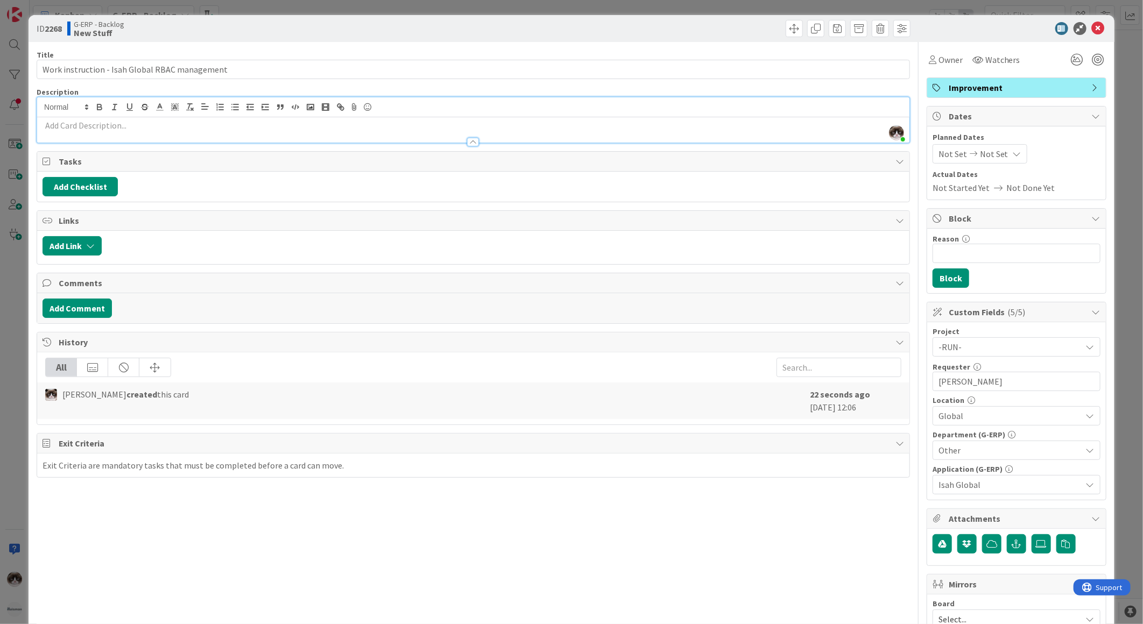
click at [304, 130] on p at bounding box center [474, 125] width 862 height 12
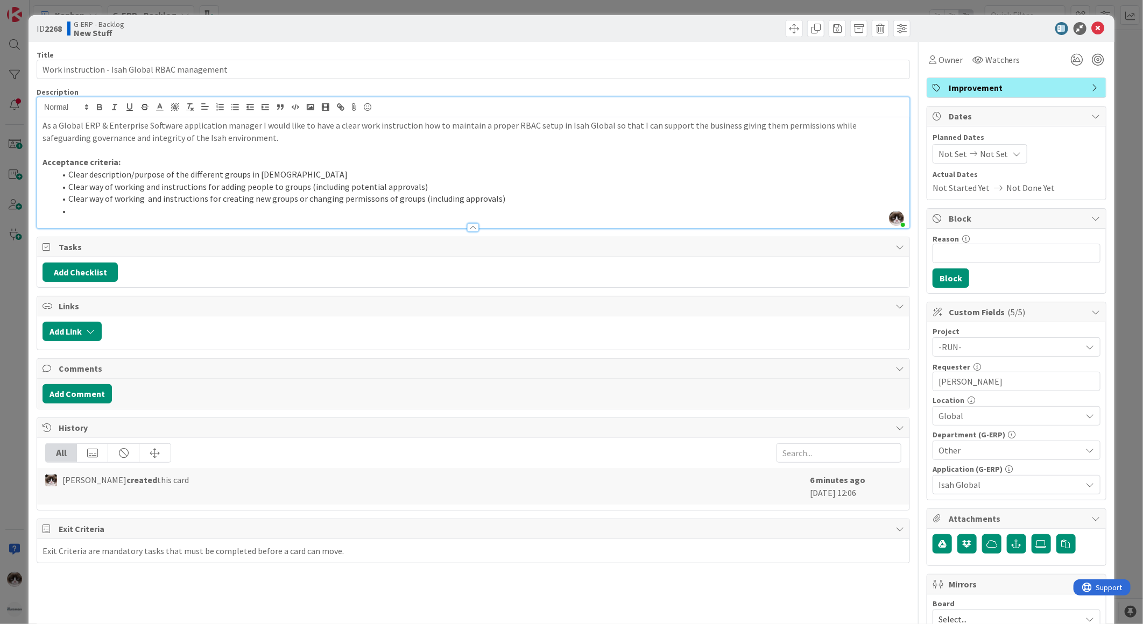
click at [364, 208] on li at bounding box center [479, 211] width 849 height 12
click at [364, 202] on li "Clear way of working and instructions for creating new groups or changing permi…" at bounding box center [479, 199] width 849 height 12
click at [316, 210] on li at bounding box center [479, 211] width 849 height 12
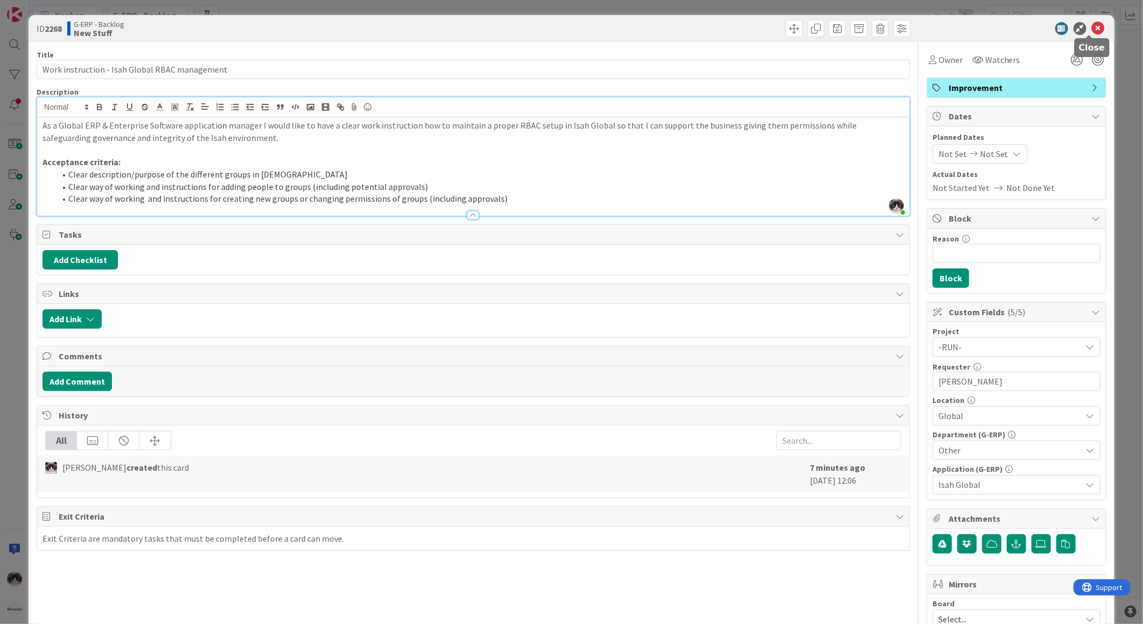
click at [1092, 25] on icon at bounding box center [1098, 28] width 13 height 13
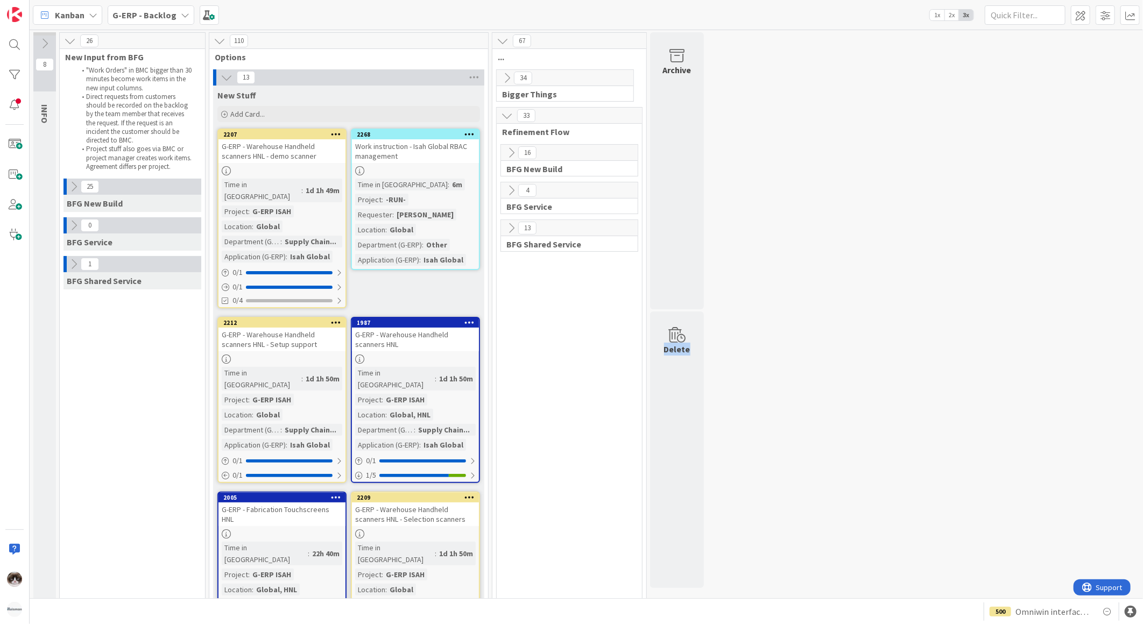
click at [176, 20] on div "G-ERP - Backlog" at bounding box center [151, 14] width 87 height 19
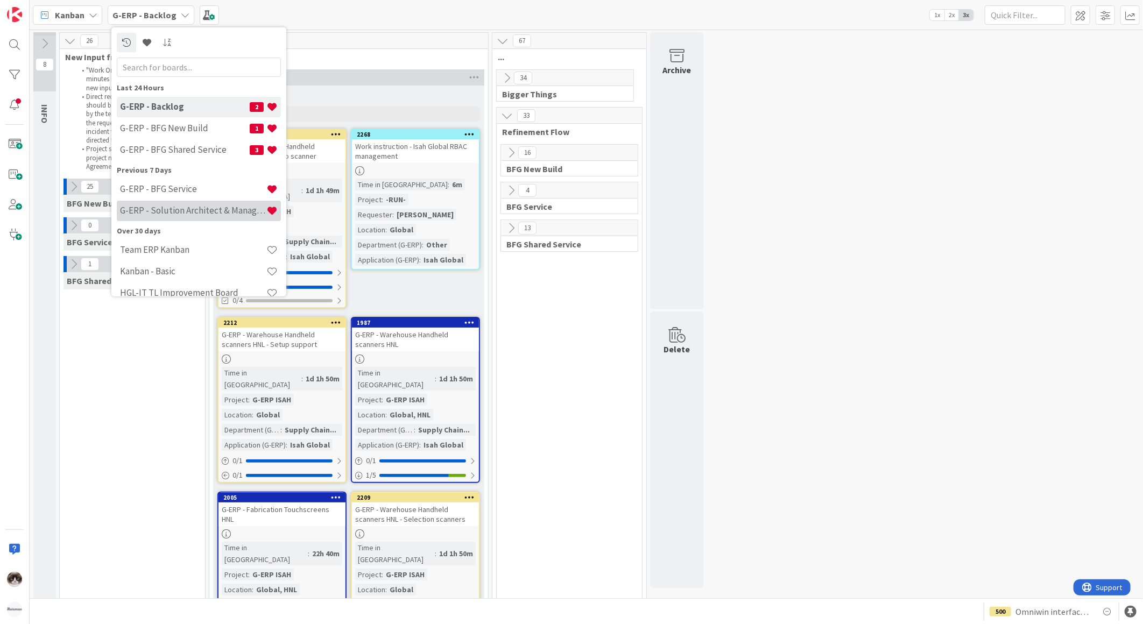
click at [195, 209] on h4 "G-ERP - Solution Architect & Management" at bounding box center [193, 210] width 146 height 11
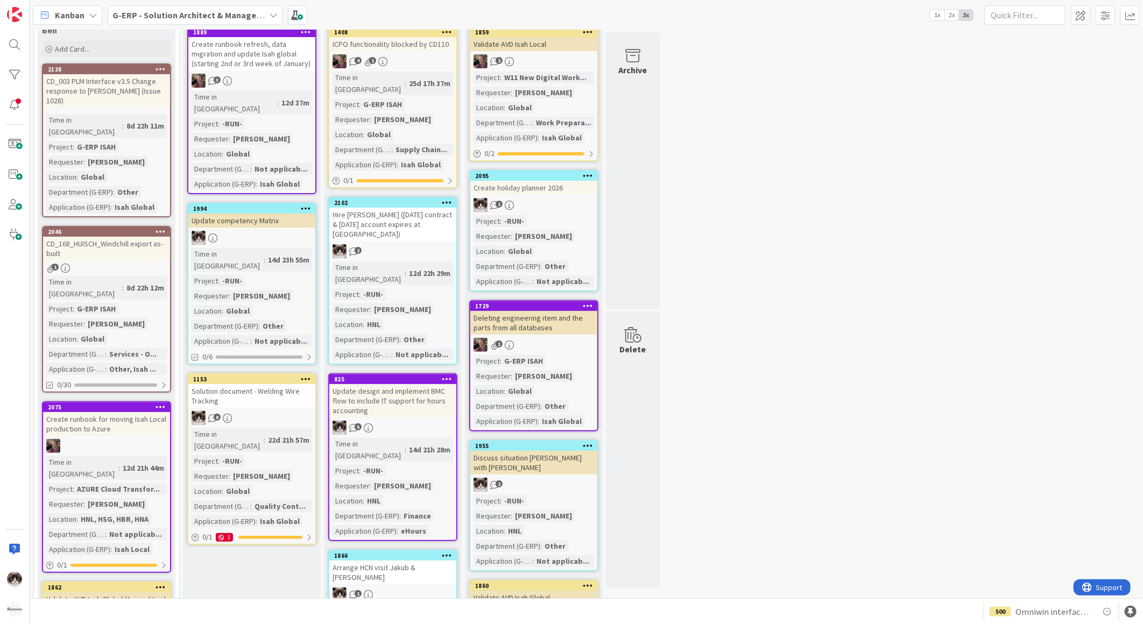
scroll to position [119, 0]
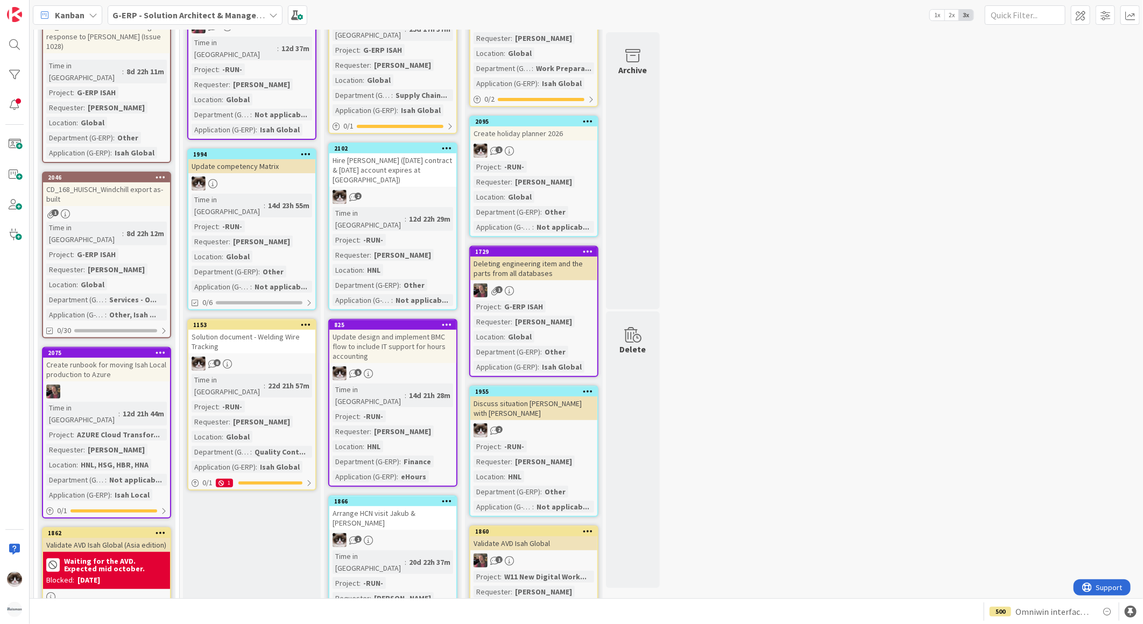
click at [267, 329] on div "1153 Solution document - Welding Wire Tracking 8 Time in [GEOGRAPHIC_DATA] : 22…" at bounding box center [251, 405] width 129 height 172
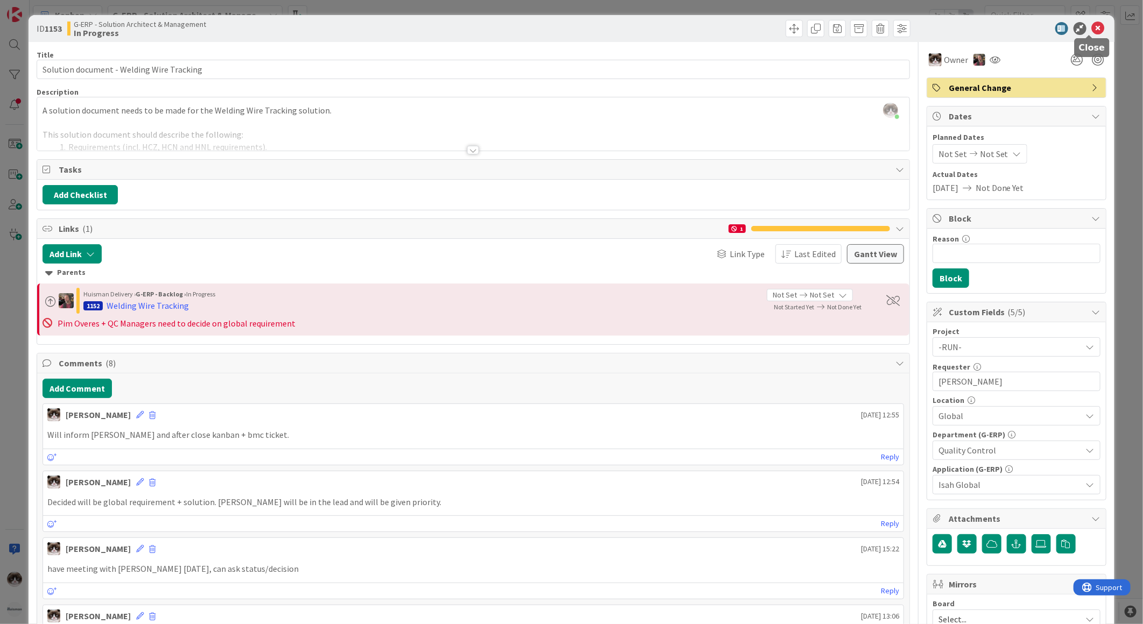
click at [1092, 31] on icon at bounding box center [1098, 28] width 13 height 13
